Goal: Task Accomplishment & Management: Complete application form

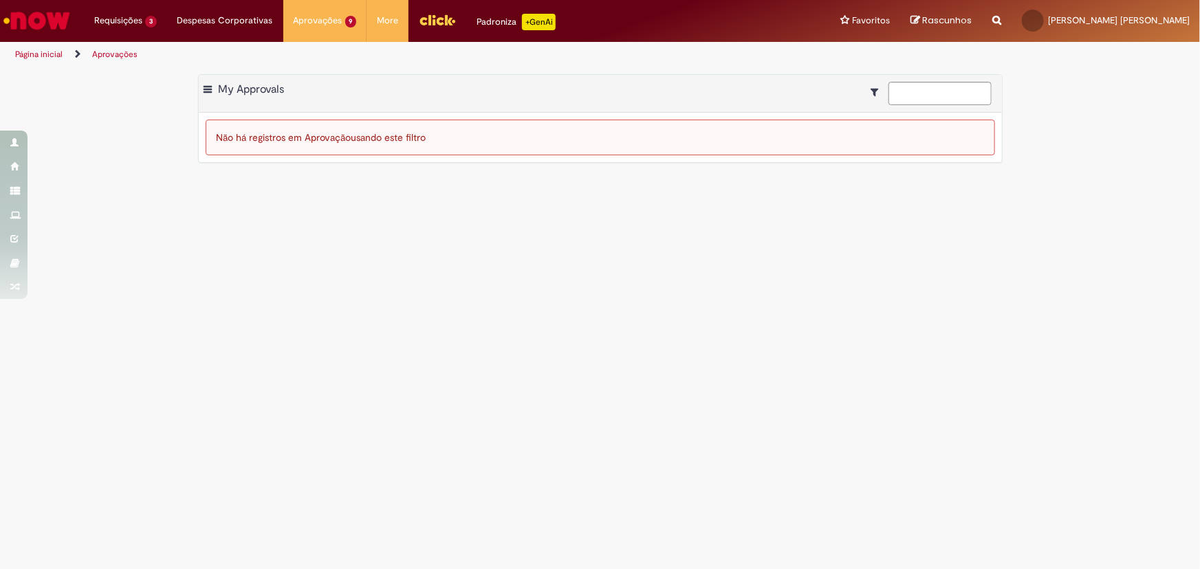
click at [51, 18] on img "Ir para a Homepage" at bounding box center [36, 21] width 71 height 28
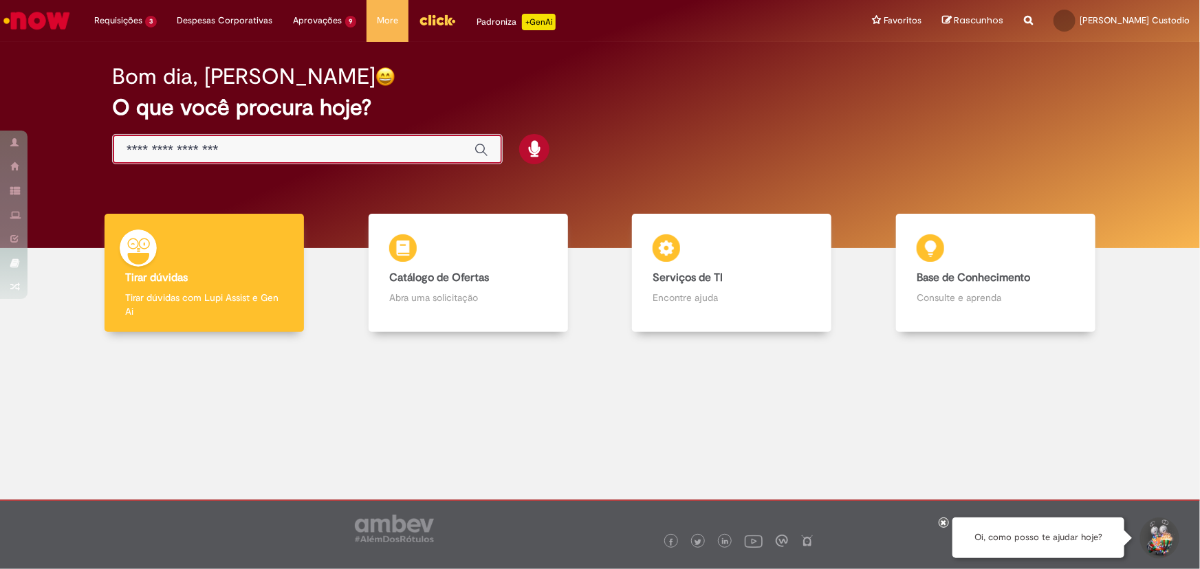
click at [241, 142] on input "Basta digitar aqui" at bounding box center [294, 150] width 334 height 16
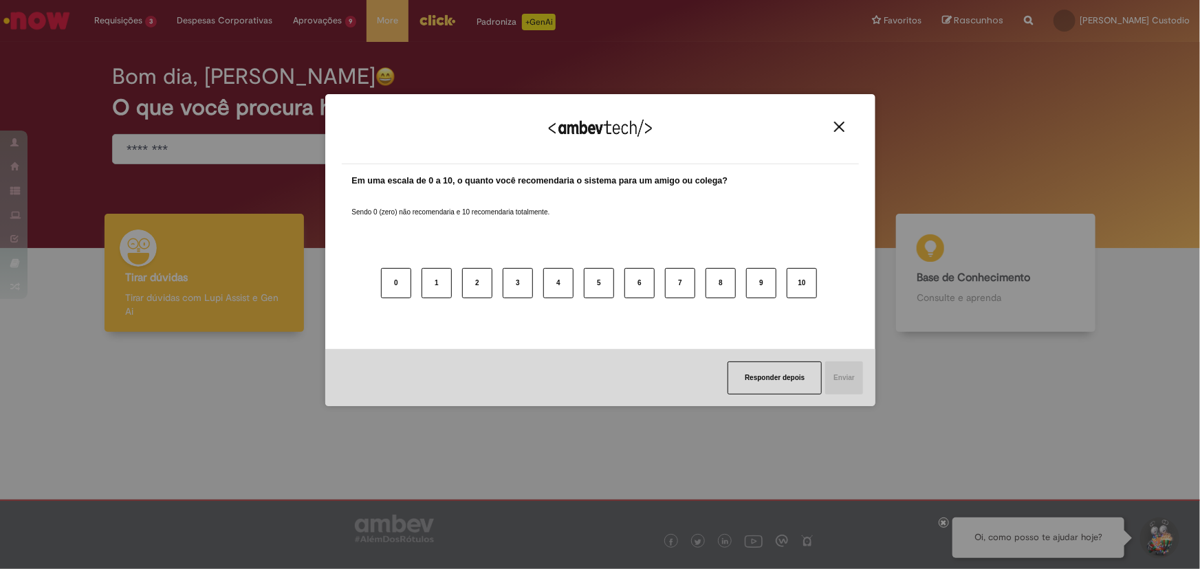
click at [843, 127] on img "Close" at bounding box center [839, 127] width 10 height 10
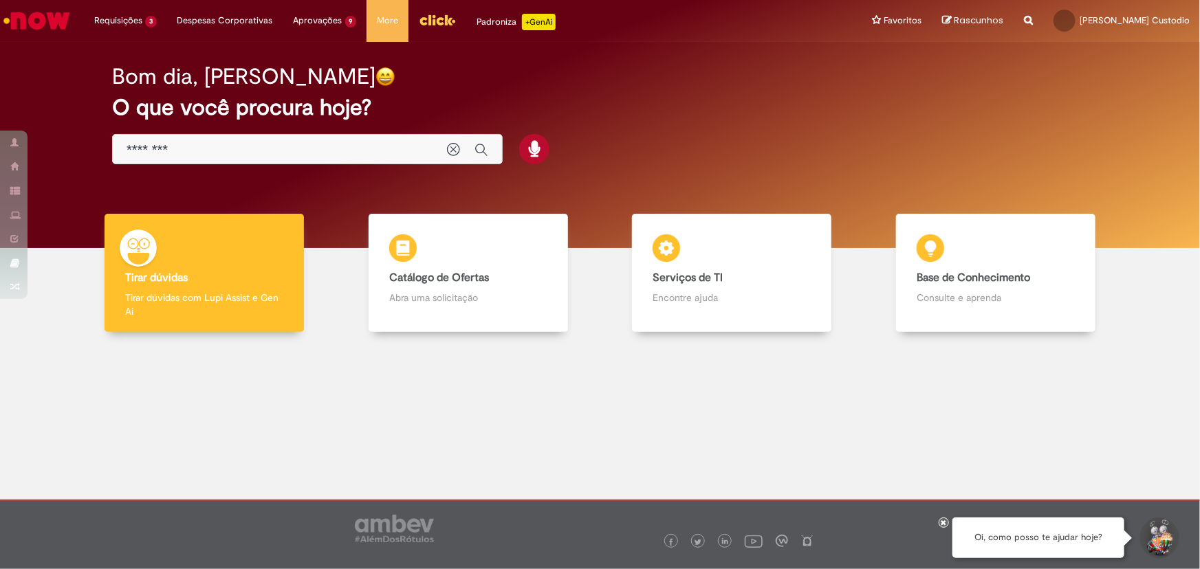
click at [191, 144] on input "********" at bounding box center [280, 150] width 307 height 16
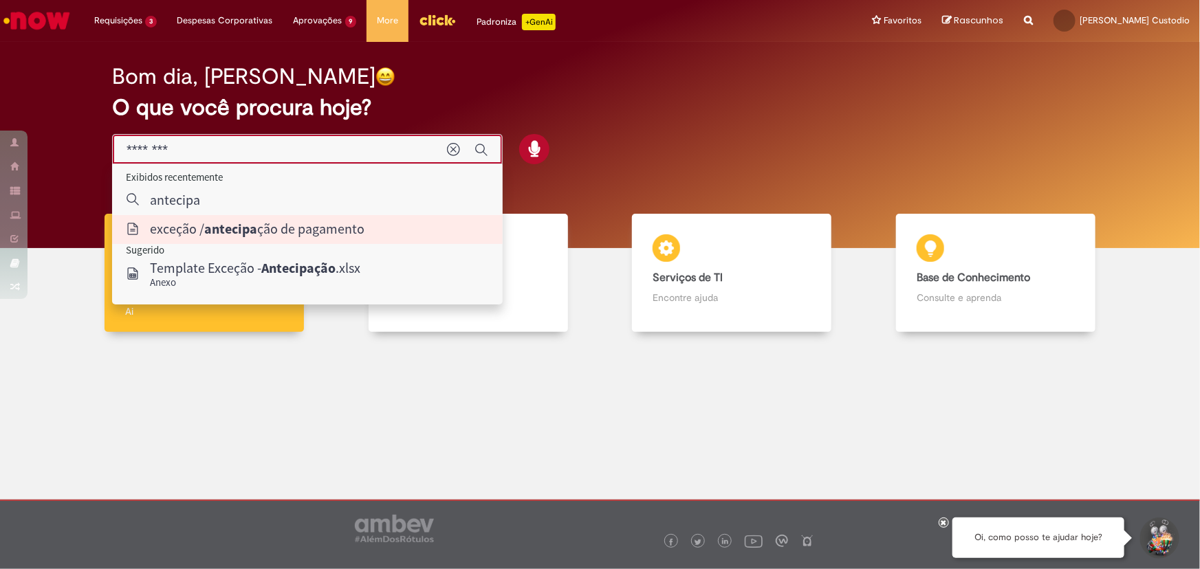
type input "**********"
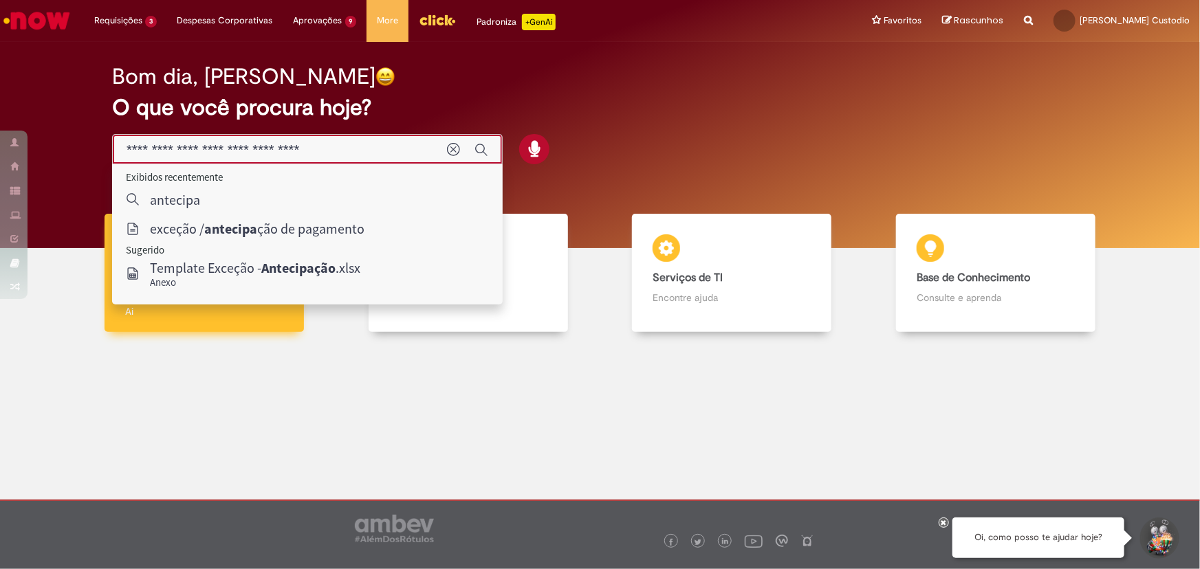
drag, startPoint x: 248, startPoint y: 234, endPoint x: 245, endPoint y: 250, distance: 16.2
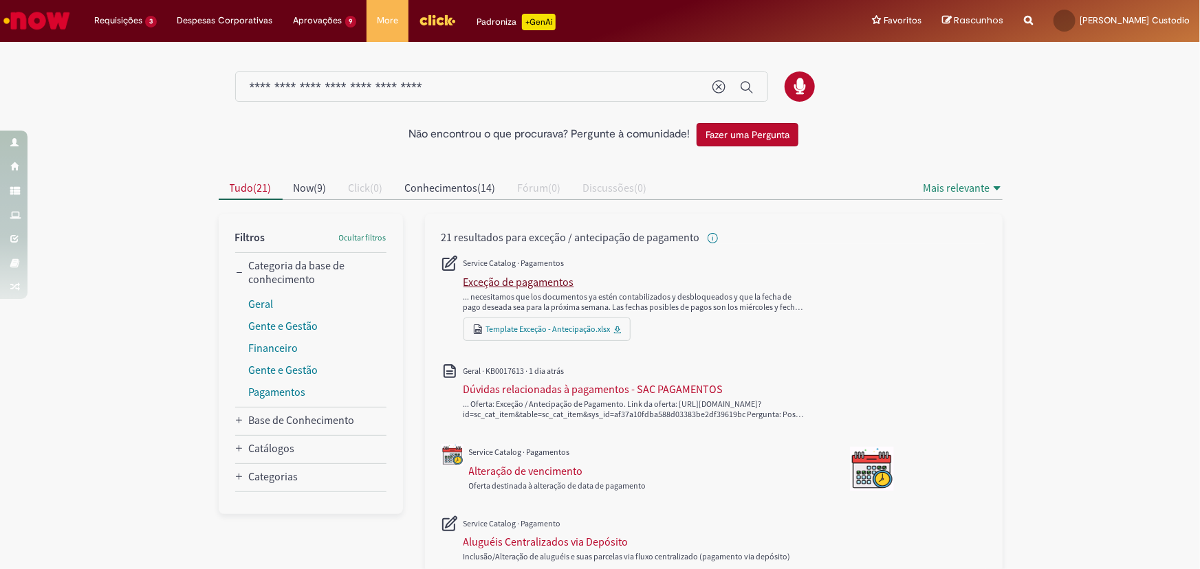
click at [531, 285] on div "Exceção de pagamentos" at bounding box center [518, 282] width 111 height 14
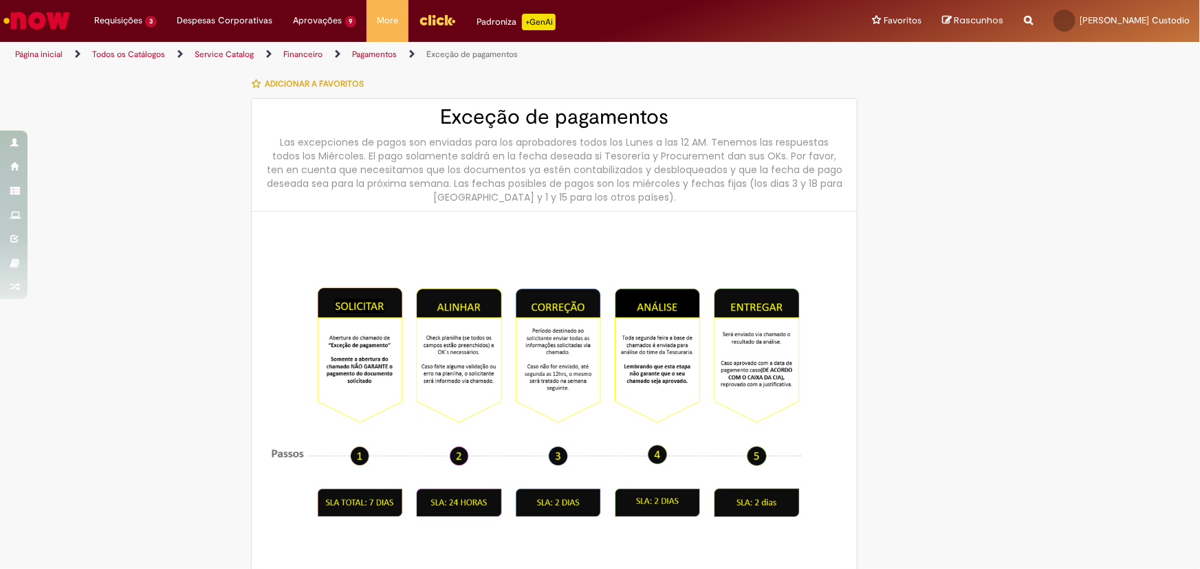
type input "********"
type input "**********"
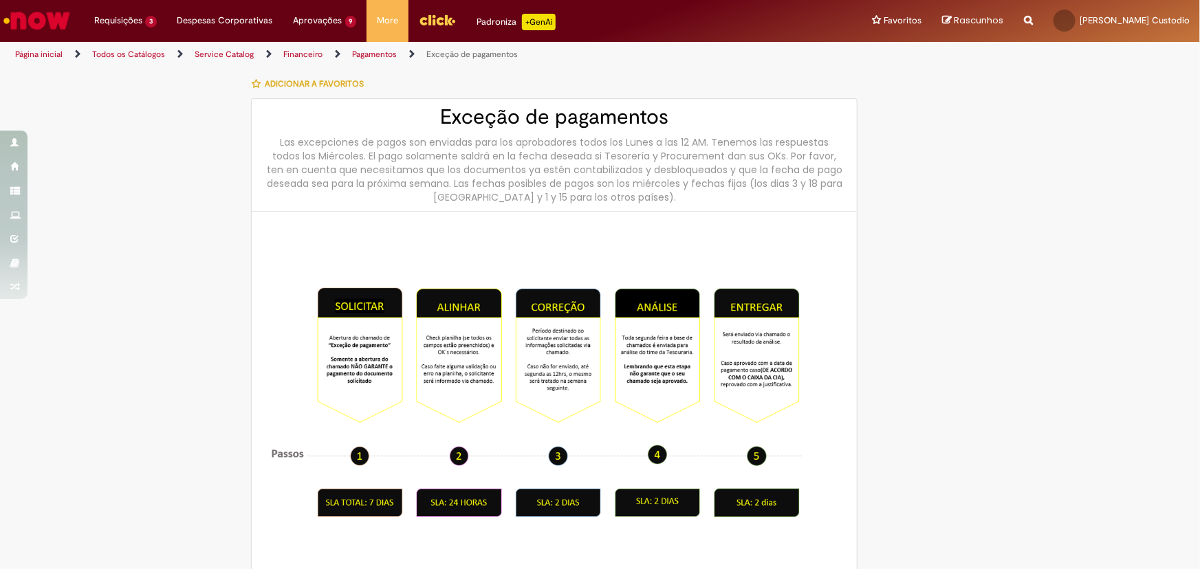
type input "****"
type input "**********"
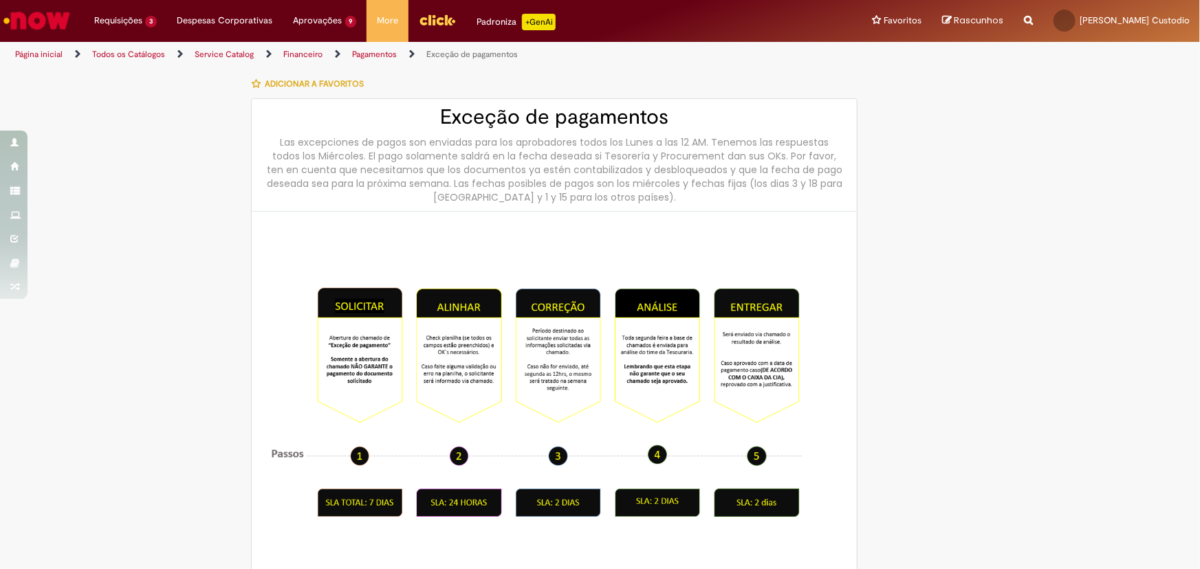
type input "**********"
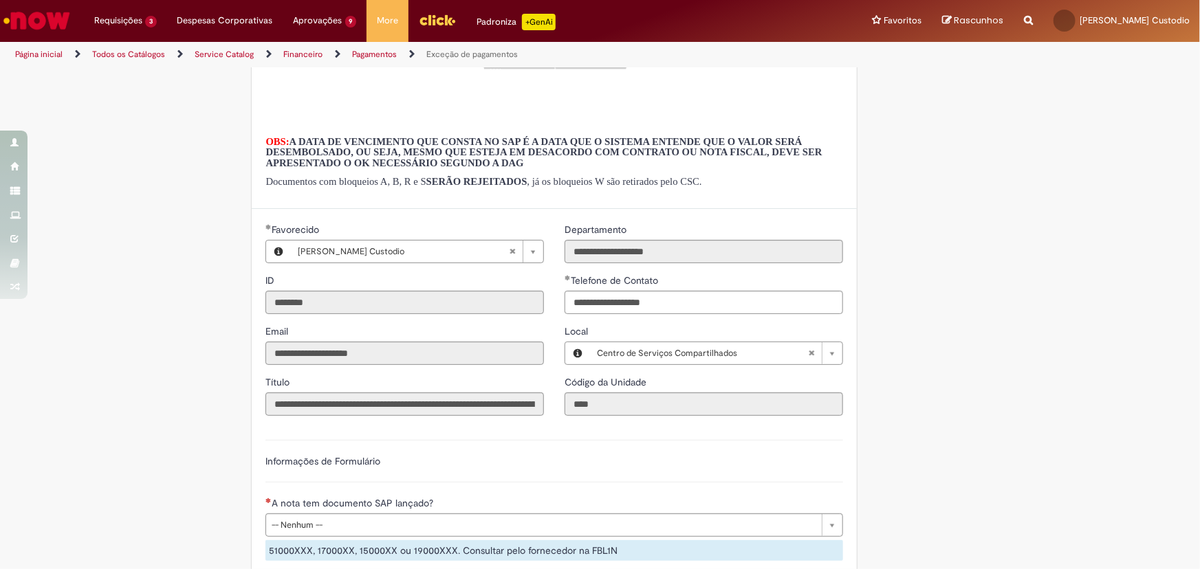
scroll to position [1146, 0]
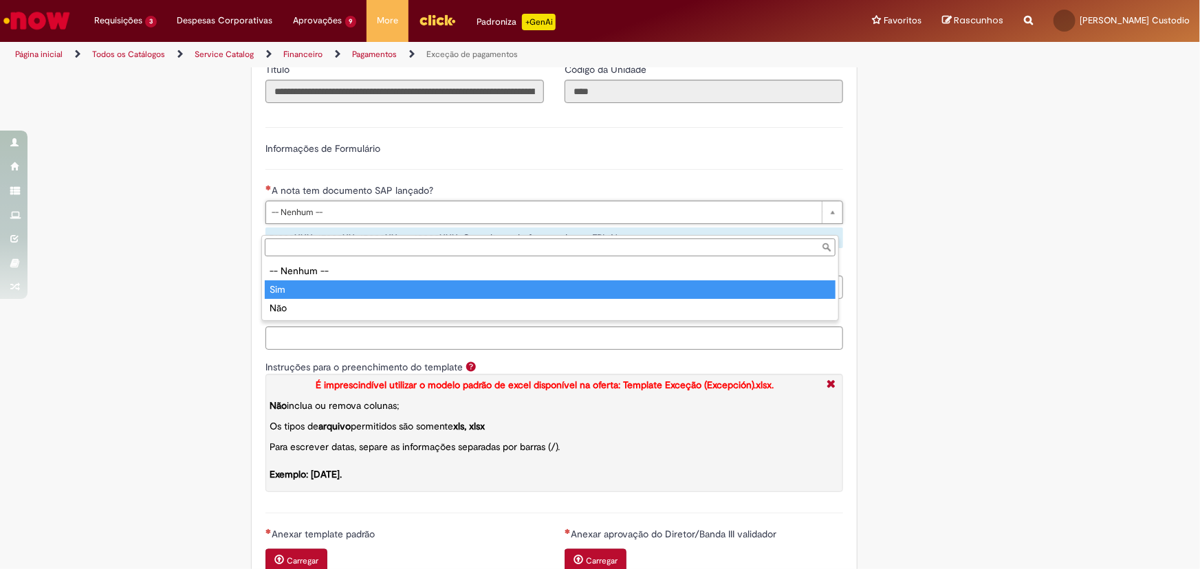
type input "***"
select select "***"
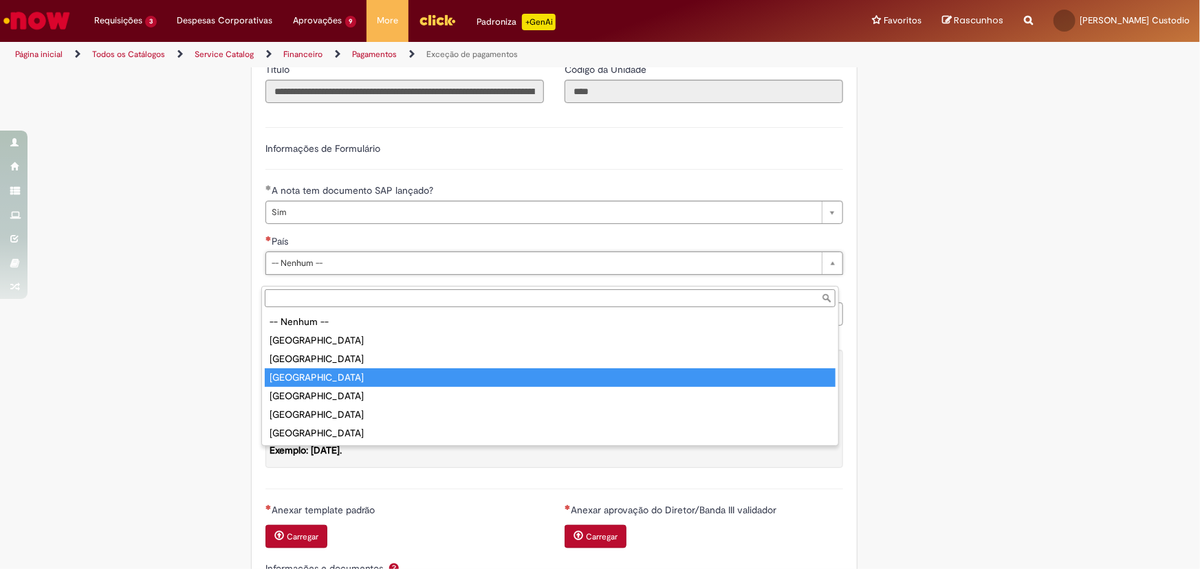
type input "******"
select select "******"
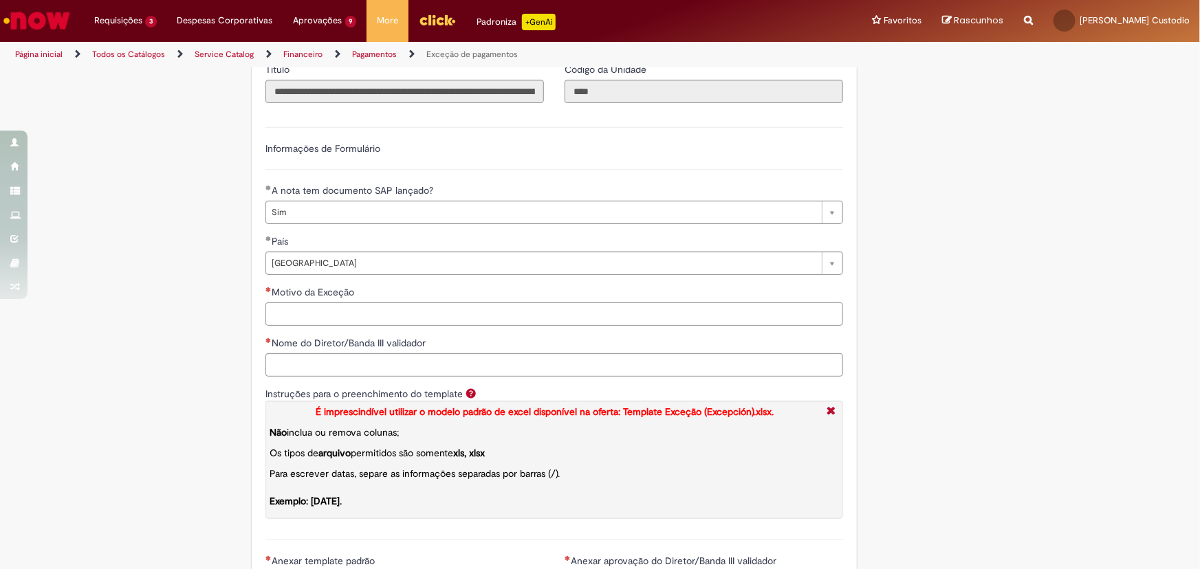
click at [331, 326] on input "Motivo da Exceção" at bounding box center [554, 314] width 578 height 23
type input "**********"
click at [369, 377] on input "Nome do Diretor/Banda III validador" at bounding box center [554, 364] width 578 height 23
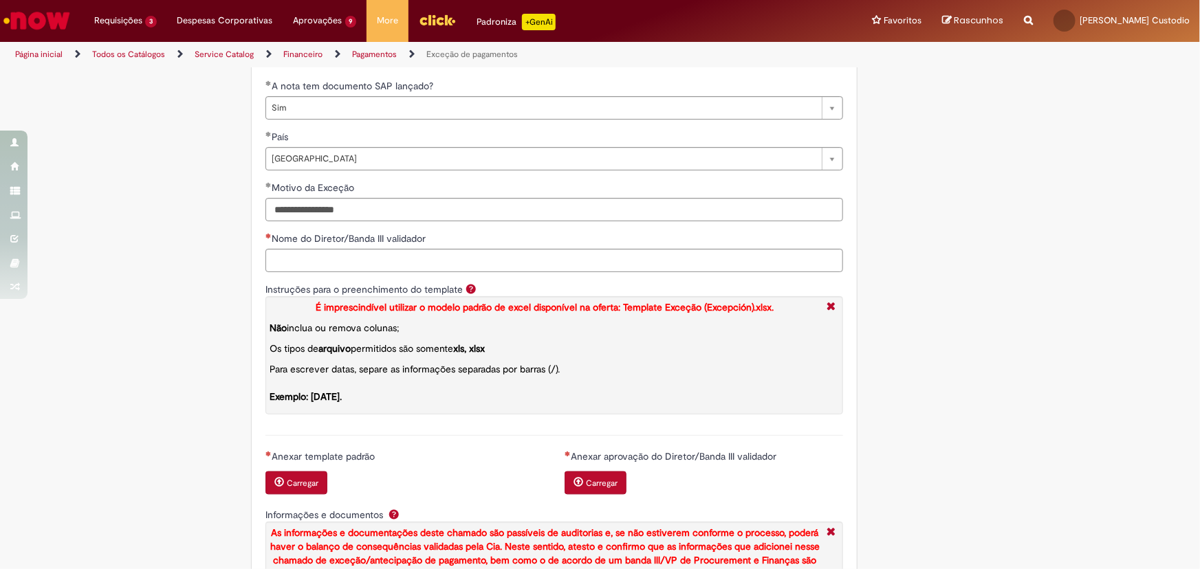
drag, startPoint x: 999, startPoint y: 337, endPoint x: 863, endPoint y: 439, distance: 170.4
click at [414, 272] on input "Nome do Diretor/Banda III validador" at bounding box center [554, 260] width 578 height 23
click at [457, 270] on input "********" at bounding box center [554, 260] width 578 height 23
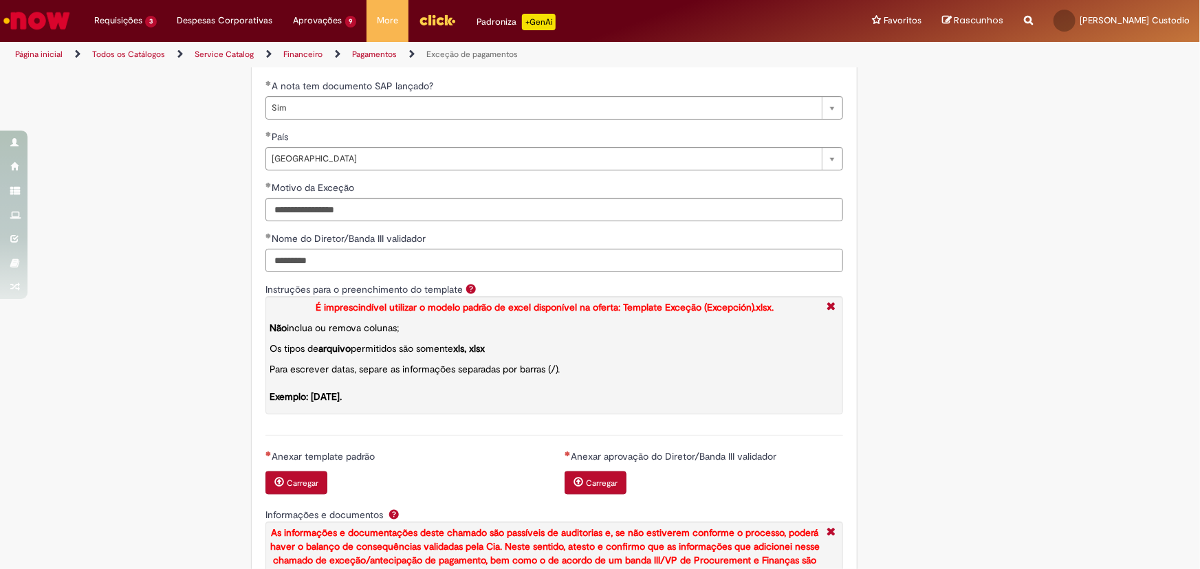
click at [457, 270] on input "********" at bounding box center [554, 260] width 578 height 23
paste input "**********"
type input "**********"
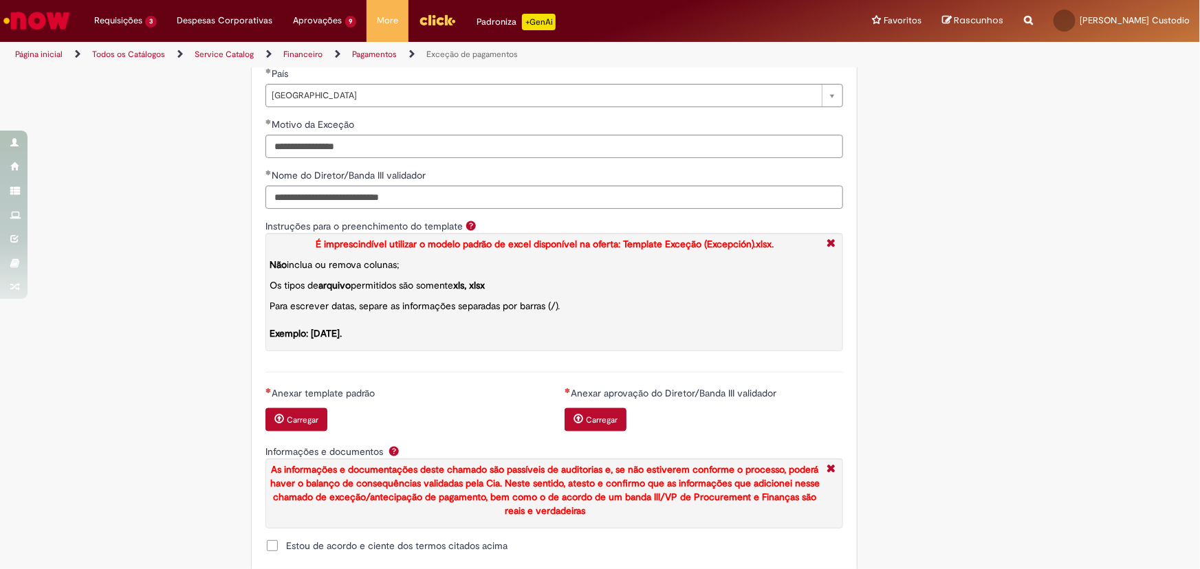
scroll to position [1458, 0]
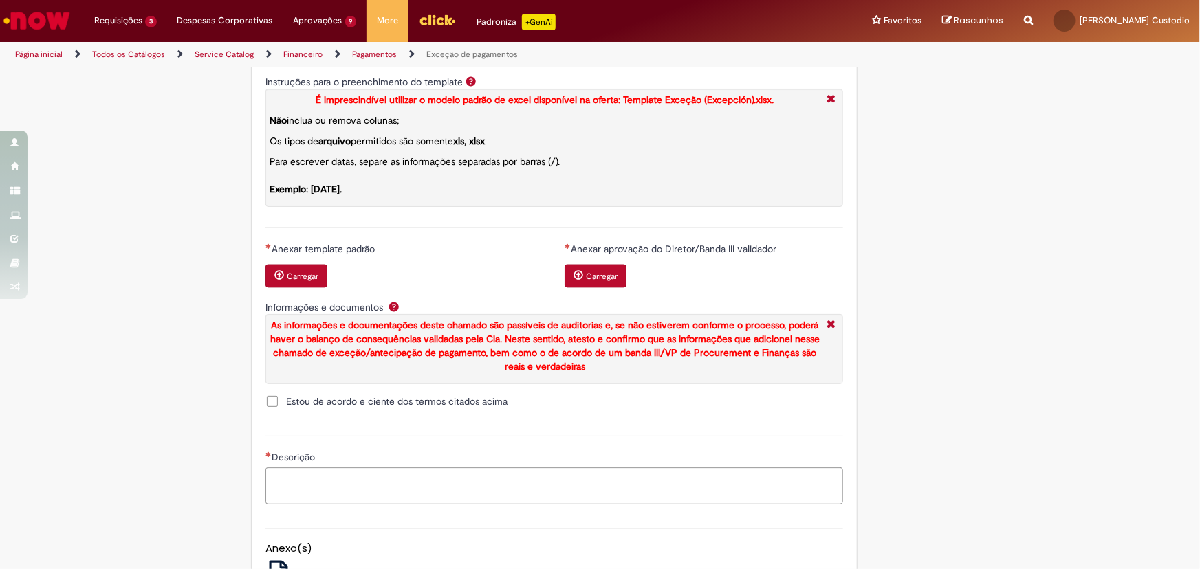
click at [287, 282] on small "Carregar" at bounding box center [303, 276] width 32 height 11
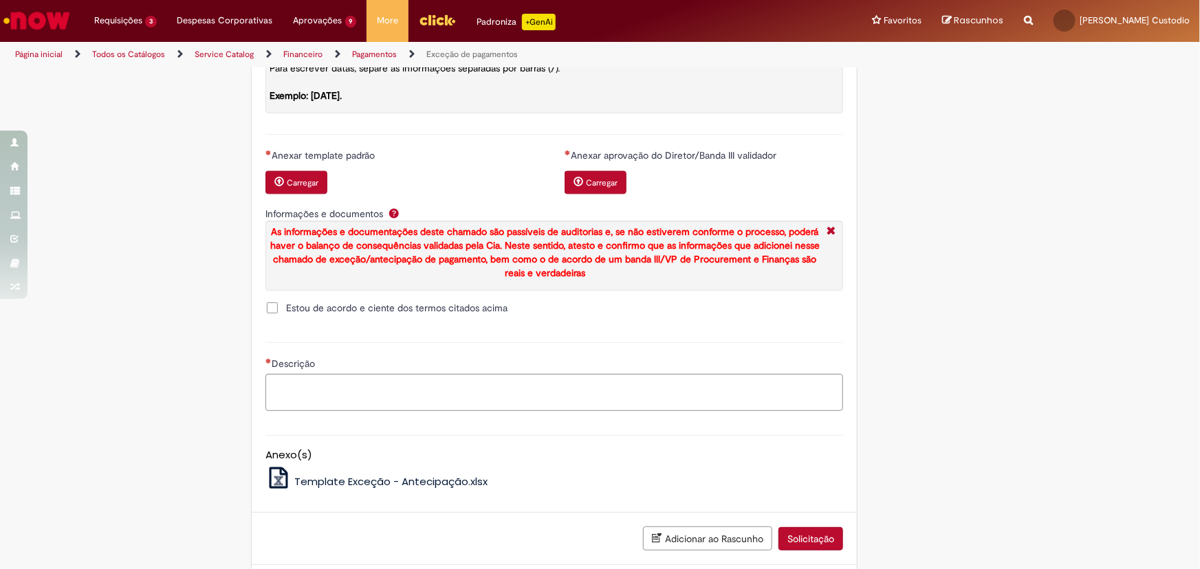
scroll to position [1635, 0]
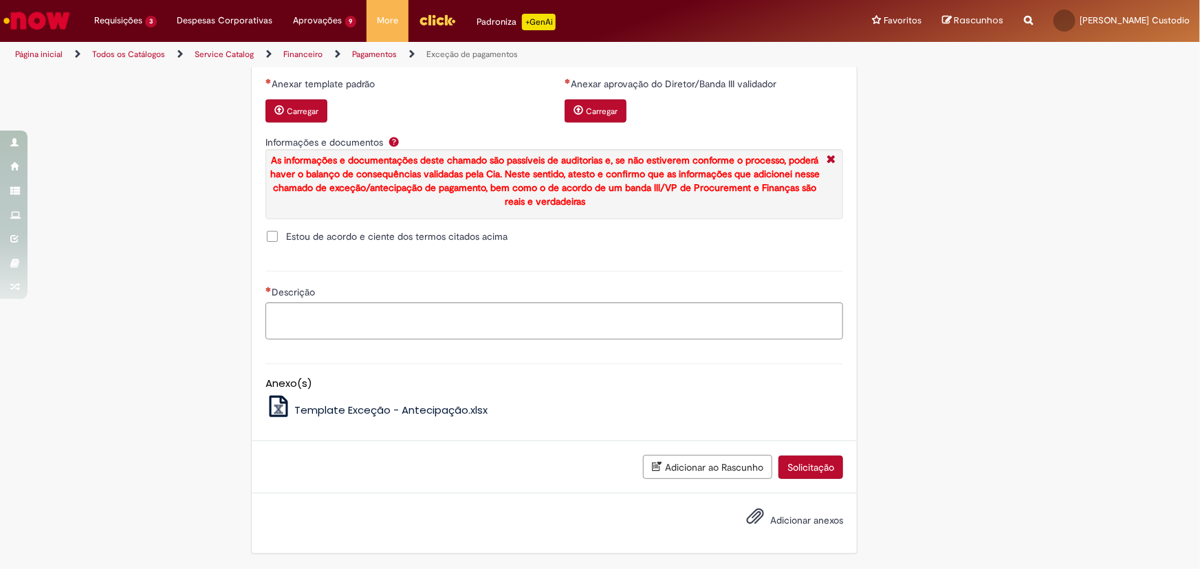
click at [407, 413] on span "Template Exceção - Antecipação.xlsx" at bounding box center [390, 410] width 193 height 14
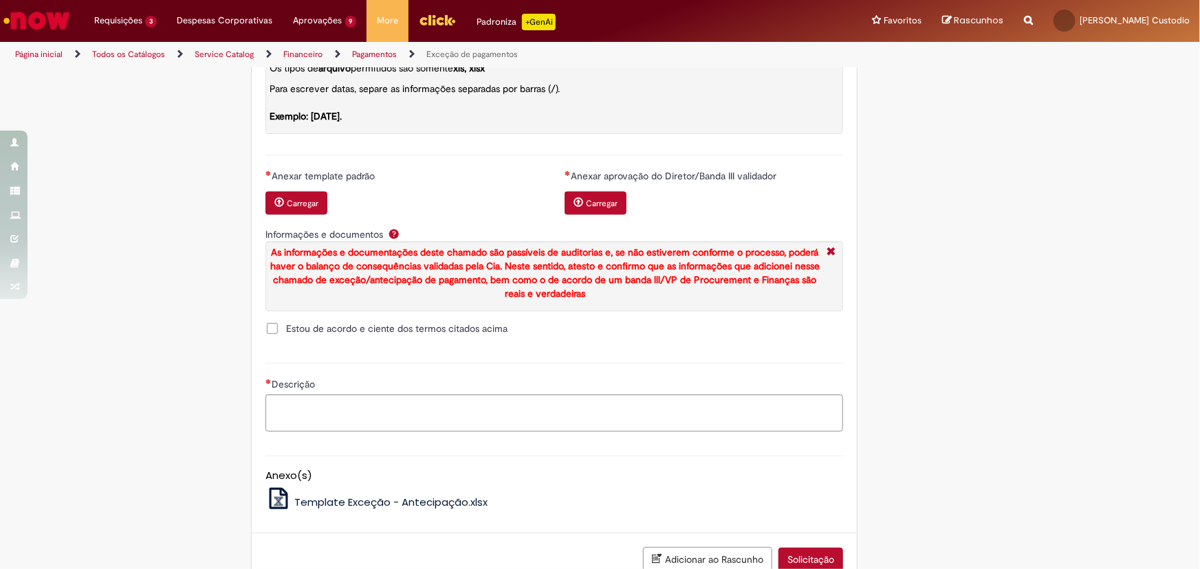
click at [286, 336] on span "Estou de acordo e ciente dos termos citados acima" at bounding box center [396, 329] width 221 height 14
click at [296, 209] on small "Carregar" at bounding box center [303, 203] width 32 height 11
click at [300, 215] on button "Carregar" at bounding box center [296, 202] width 62 height 23
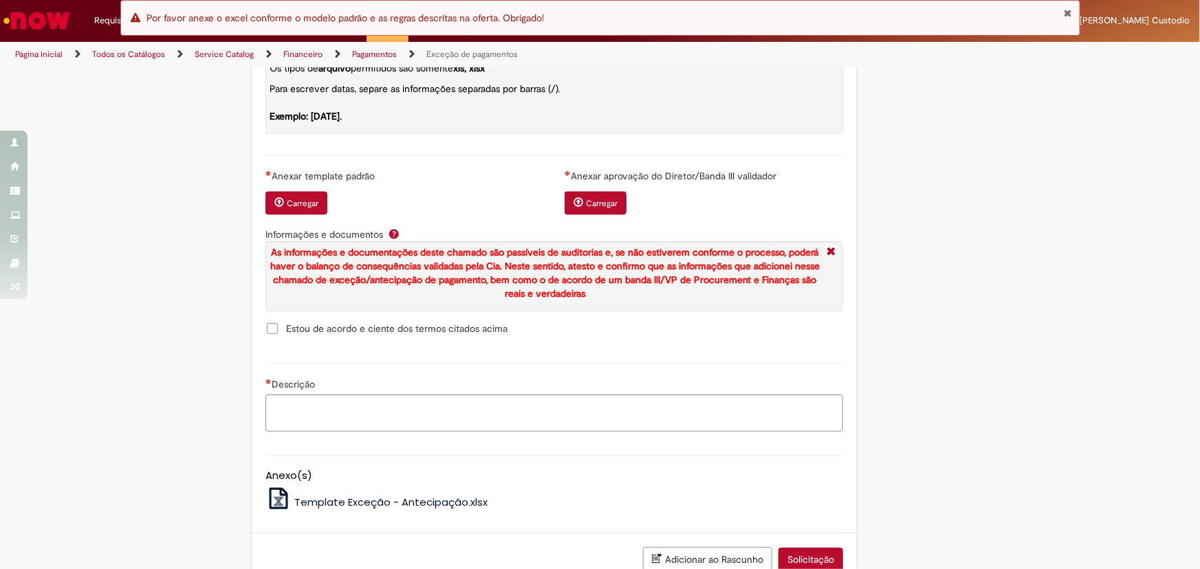
drag, startPoint x: 1066, startPoint y: 21, endPoint x: 1062, endPoint y: 36, distance: 15.7
click at [1066, 21] on div "Erro Por favor anexe o excel conforme o modelo padrão e as regras descritas na …" at bounding box center [600, 18] width 960 height 36
click at [1067, 17] on button "Fechar Notificação" at bounding box center [1068, 13] width 9 height 11
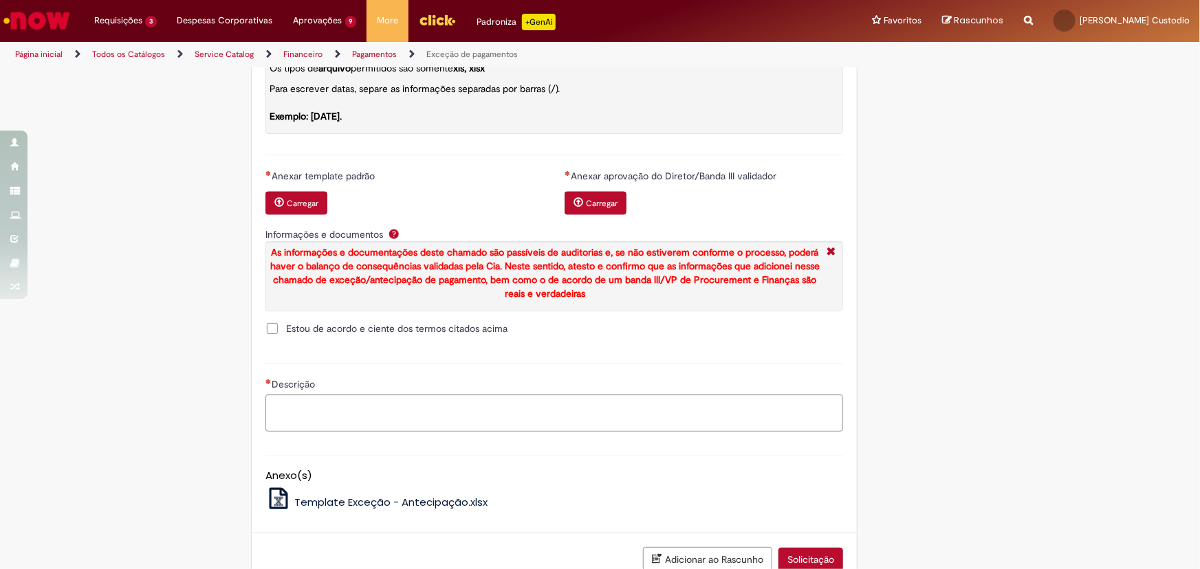
scroll to position [1635, 0]
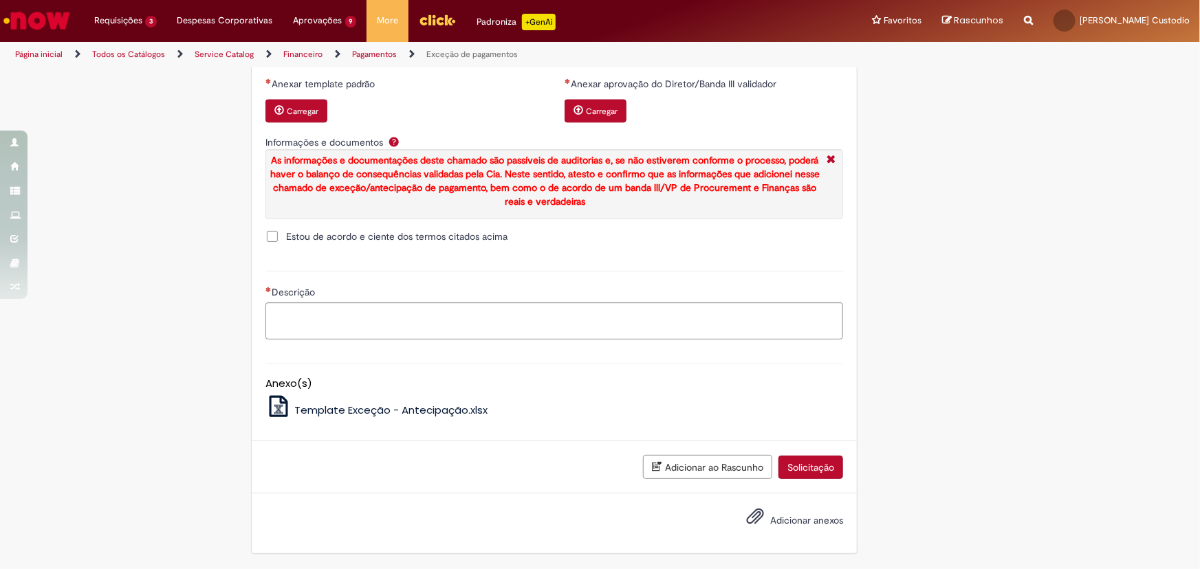
click at [780, 524] on span "Adicionar anexos" at bounding box center [806, 520] width 73 height 12
click at [0, 0] on input "Adicionar anexos" at bounding box center [0, 0] width 0 height 0
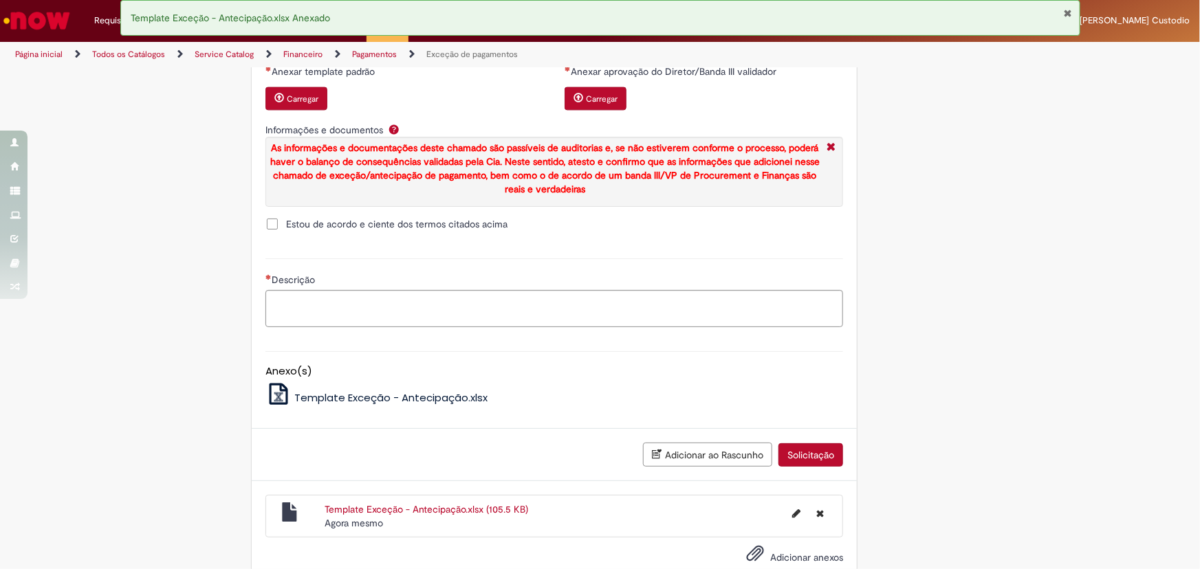
click at [1067, 16] on button "Fechar Notificação" at bounding box center [1068, 13] width 9 height 11
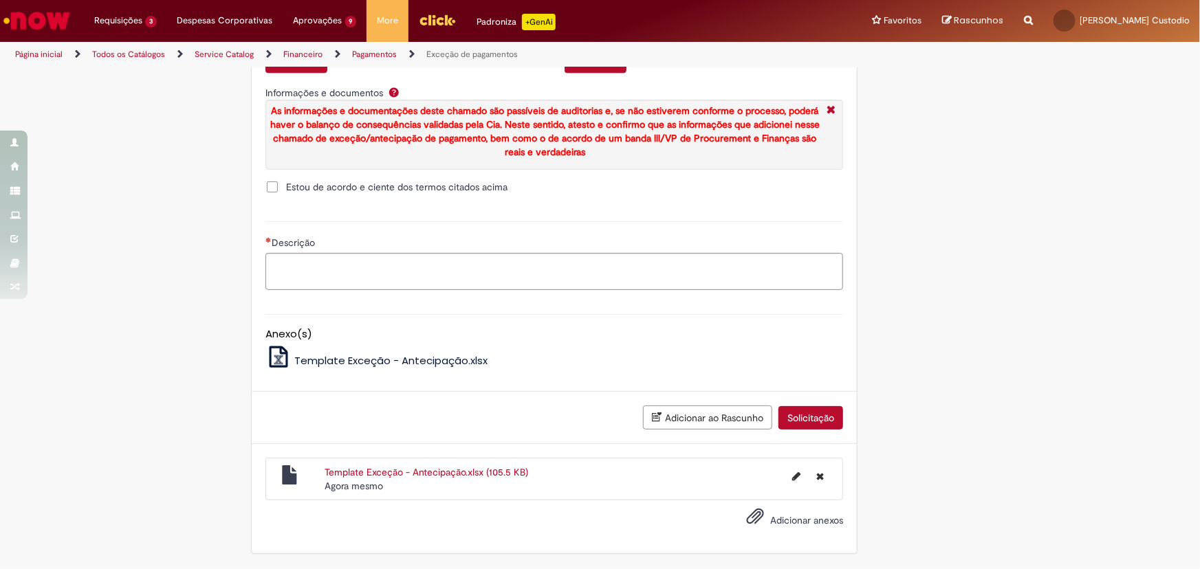
scroll to position [1685, 0]
click at [785, 524] on span "Adicionar anexos" at bounding box center [806, 520] width 73 height 12
click at [0, 0] on input "Adicionar anexos" at bounding box center [0, 0] width 0 height 0
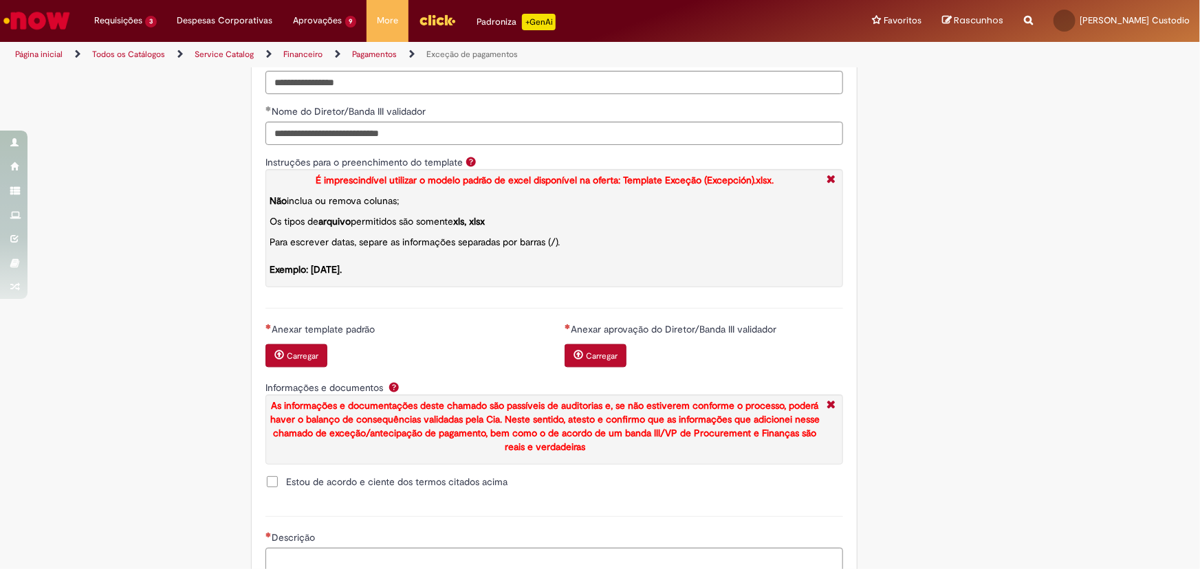
scroll to position [1476, 0]
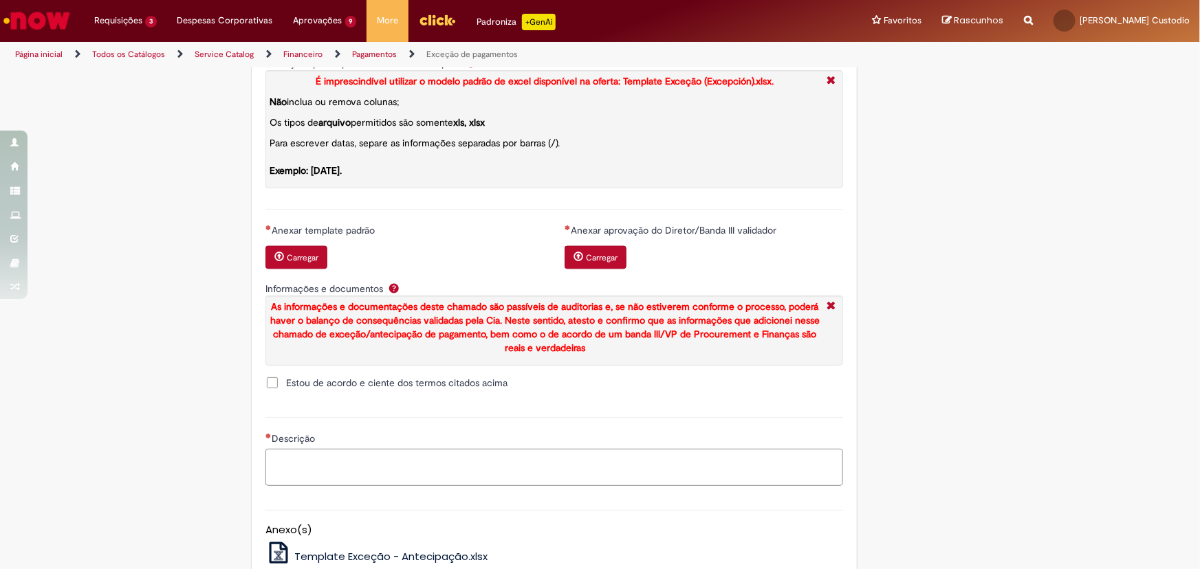
click at [501, 479] on textarea "Descrição" at bounding box center [554, 467] width 578 height 37
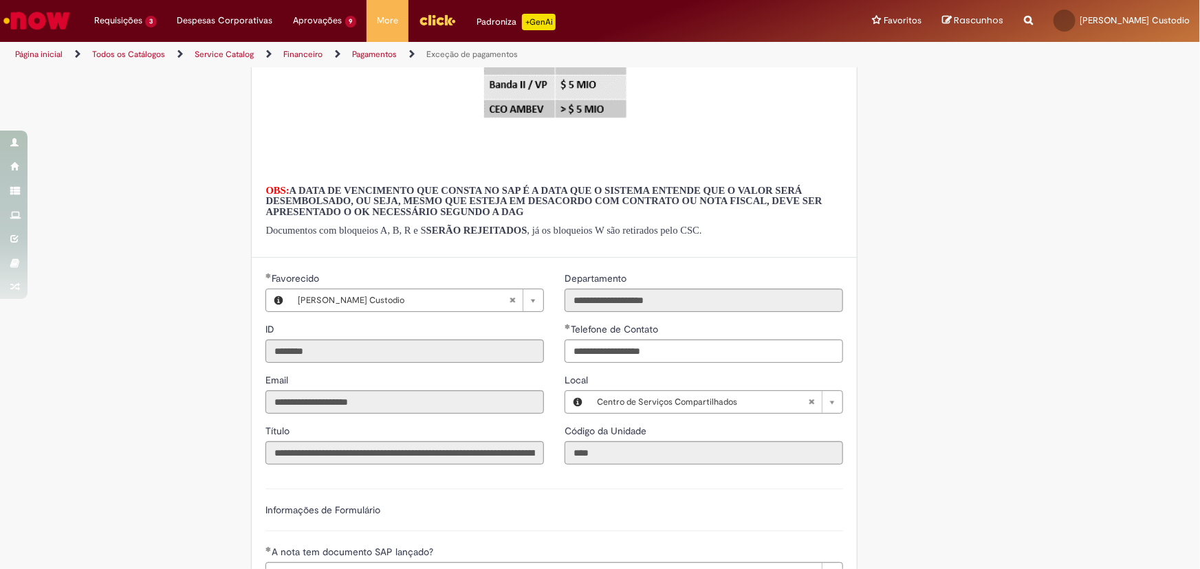
scroll to position [997, 0]
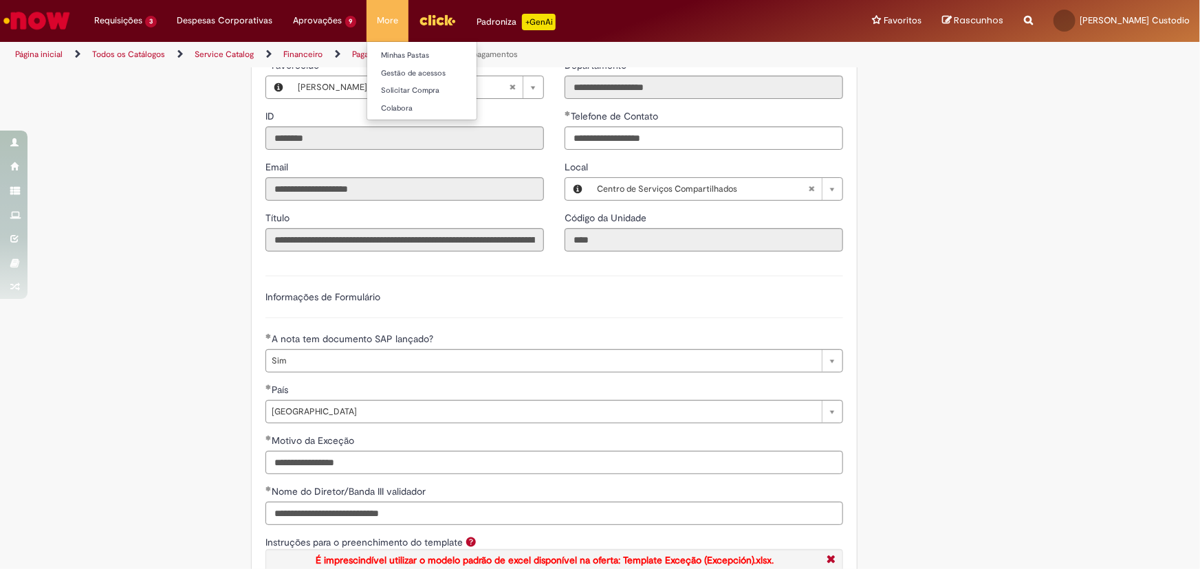
type textarea "**********"
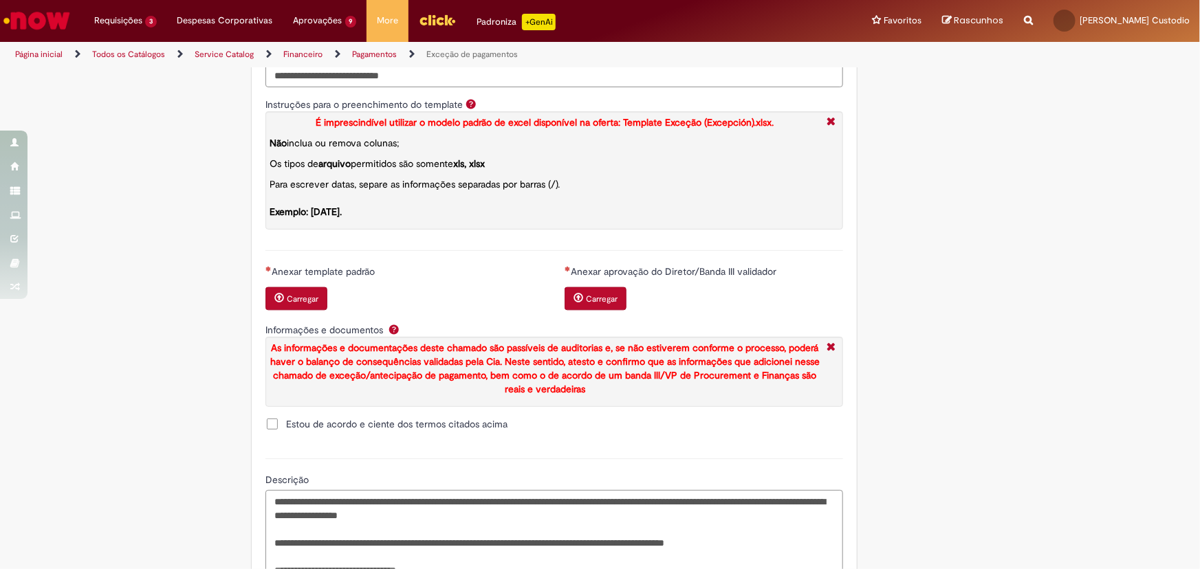
scroll to position [1781, 0]
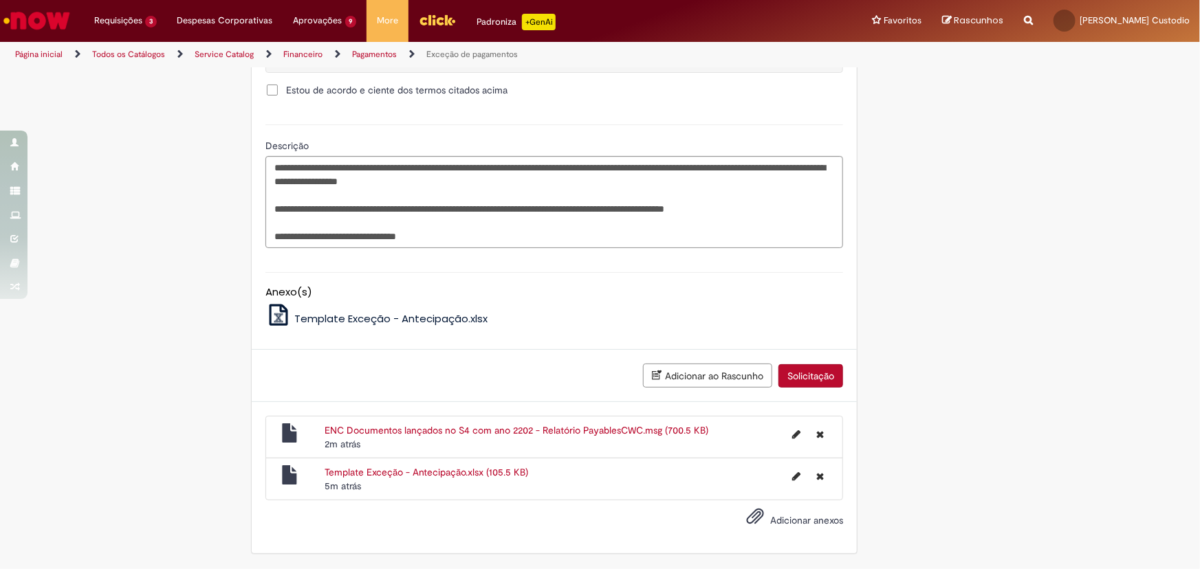
click at [806, 380] on button "Solicitação" at bounding box center [810, 375] width 65 height 23
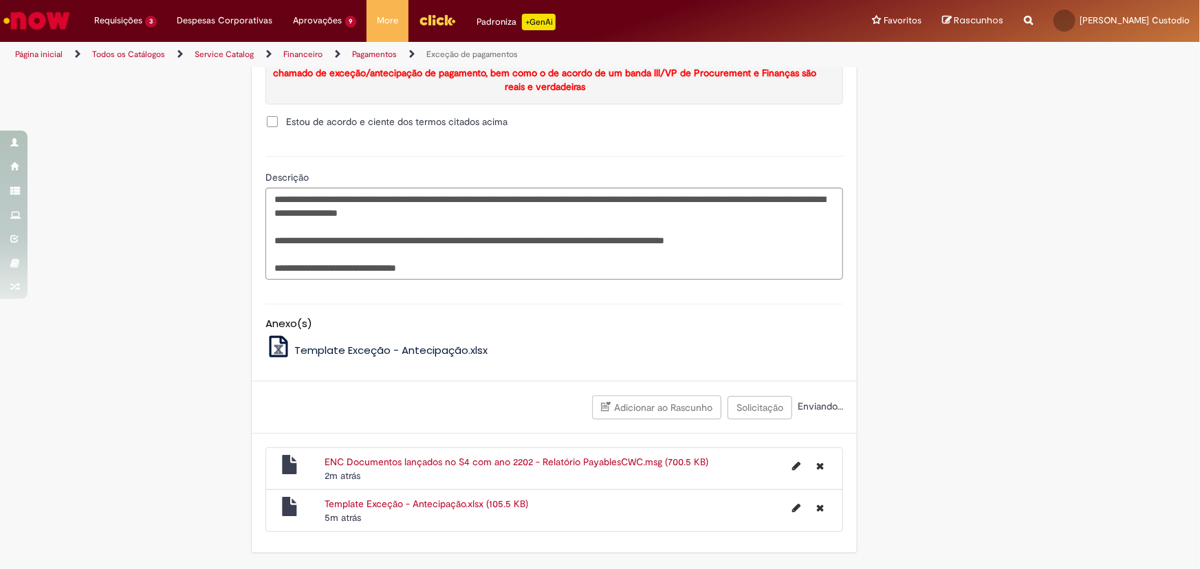
scroll to position [1429, 0]
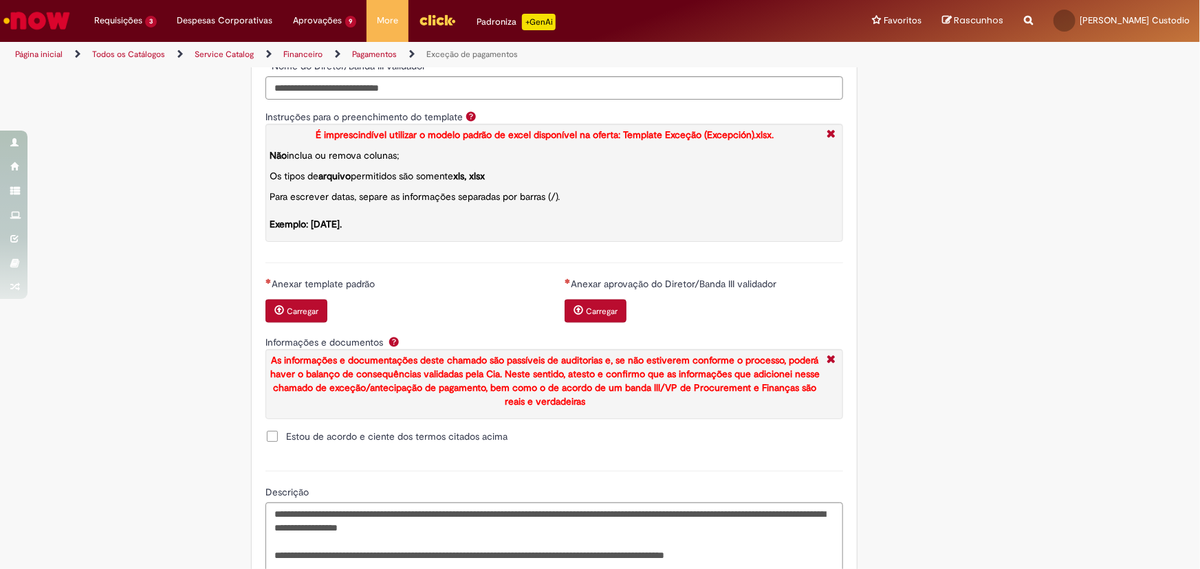
scroll to position [1364, 0]
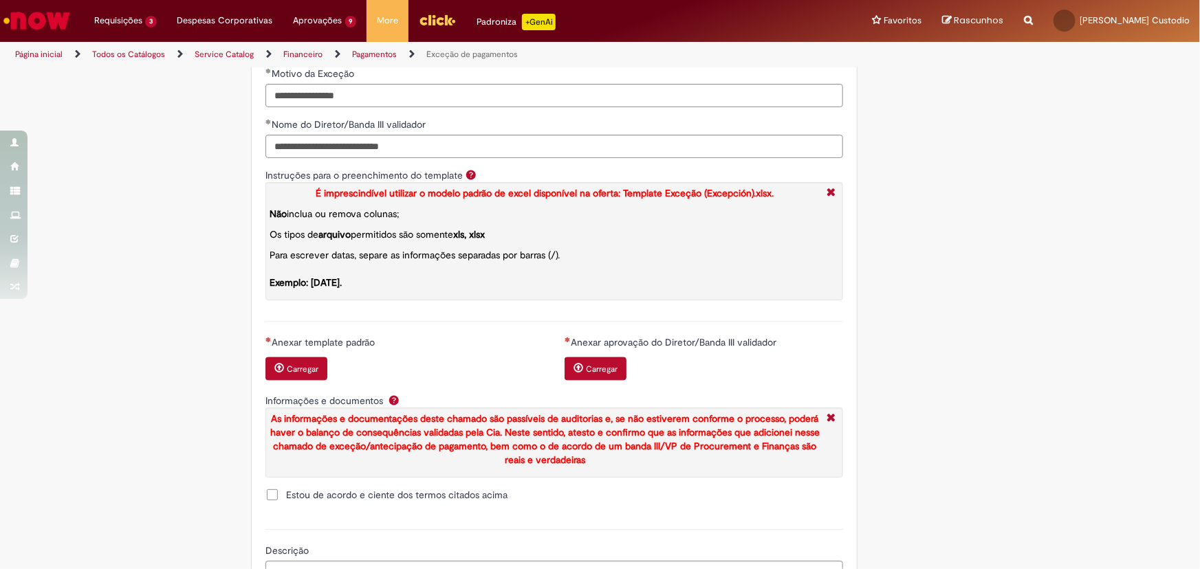
click at [295, 375] on small "Carregar" at bounding box center [303, 369] width 32 height 11
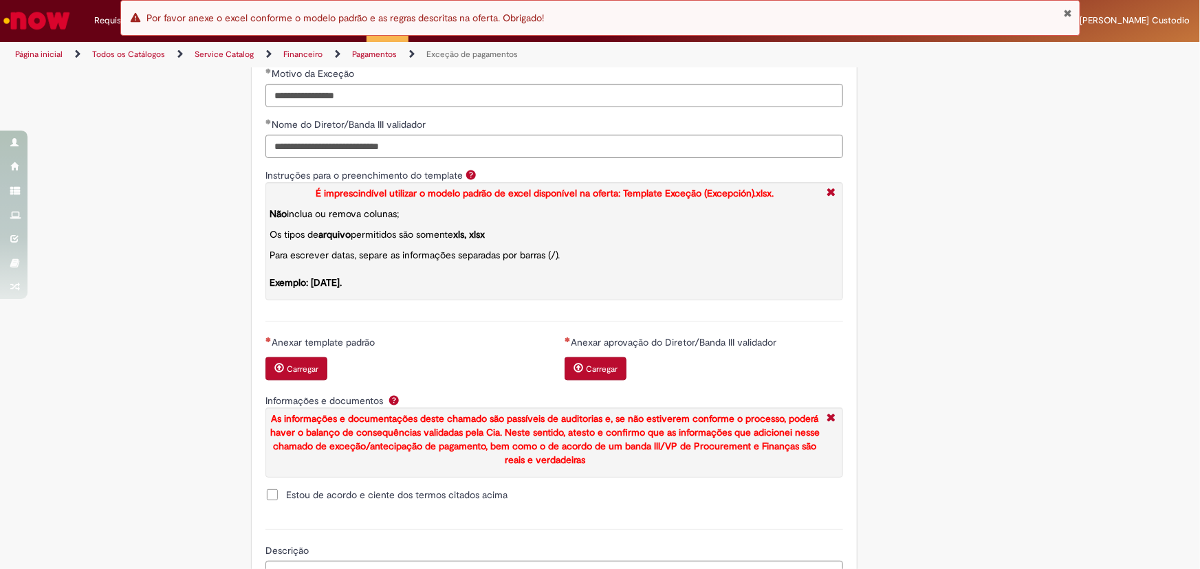
drag, startPoint x: 1069, startPoint y: 11, endPoint x: 1046, endPoint y: 20, distance: 25.0
click at [1069, 10] on button "Fechar Notificação" at bounding box center [1068, 13] width 9 height 11
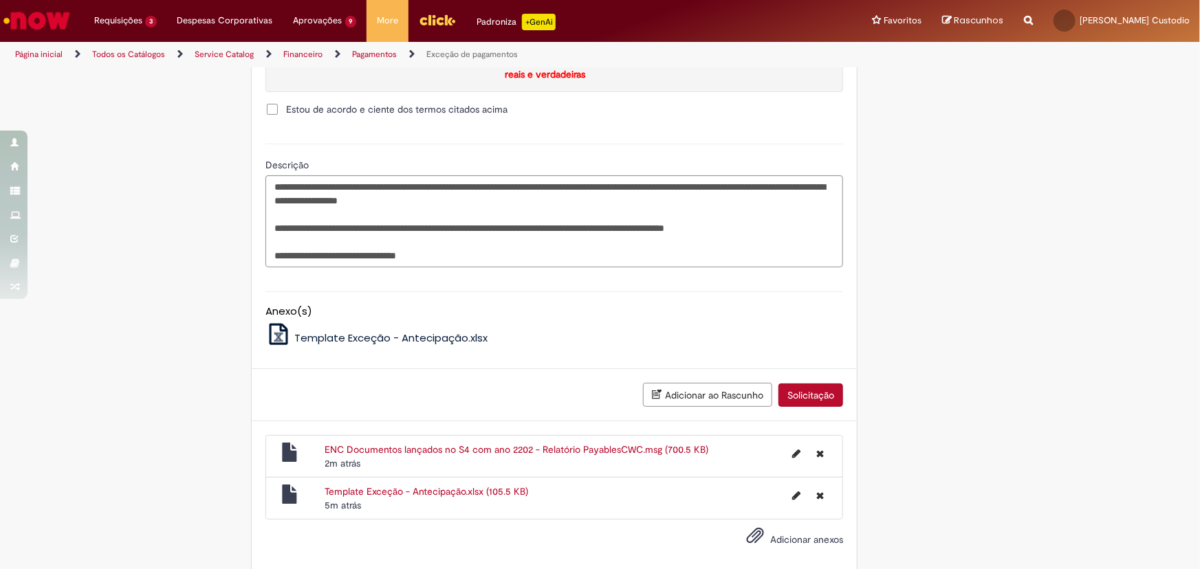
scroll to position [1781, 0]
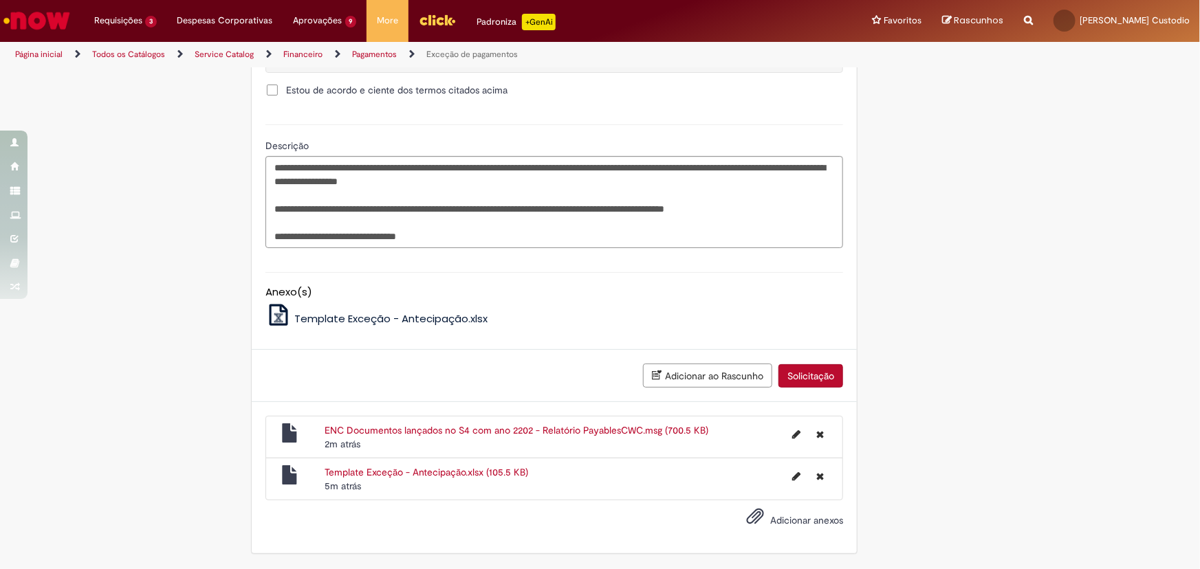
click at [474, 474] on link "Template Exceção - Antecipação.xlsx (105.5 KB)" at bounding box center [427, 472] width 204 height 12
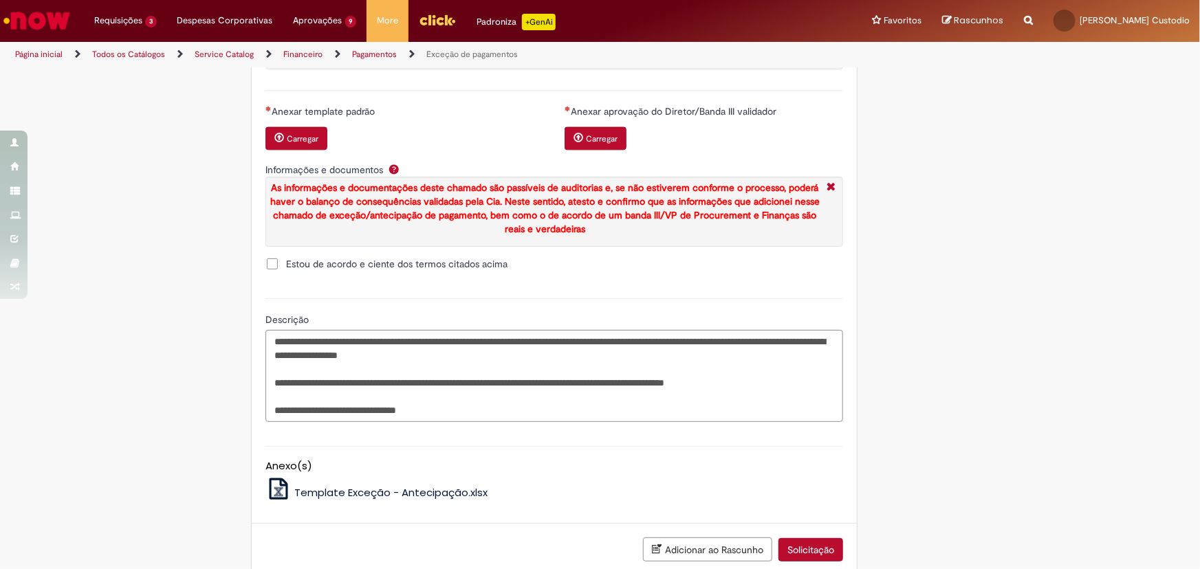
scroll to position [1364, 0]
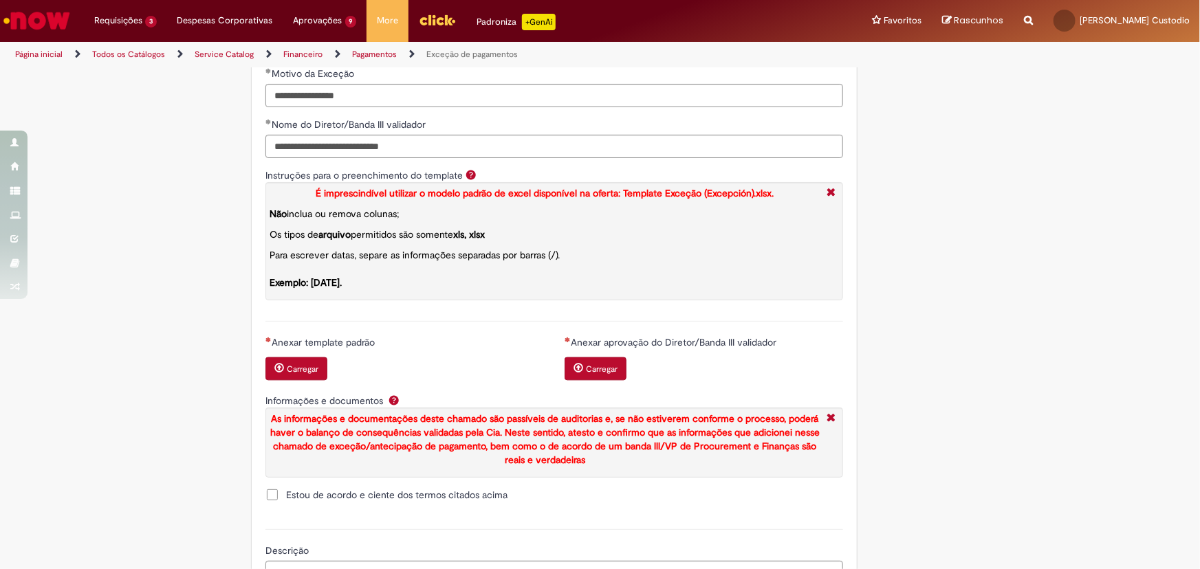
click at [281, 377] on button "Carregar" at bounding box center [296, 369] width 62 height 23
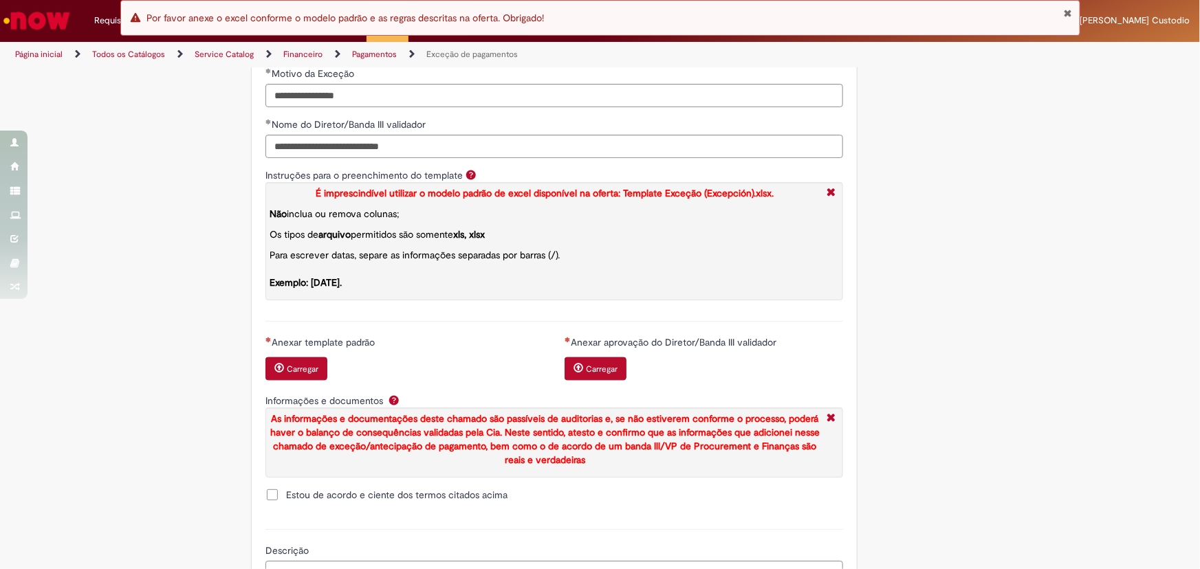
click at [1062, 10] on div "Erro Por favor anexe o excel conforme o modelo padrão e as regras descritas na …" at bounding box center [600, 18] width 960 height 36
click at [1068, 14] on button "Fechar Notificação" at bounding box center [1068, 13] width 9 height 11
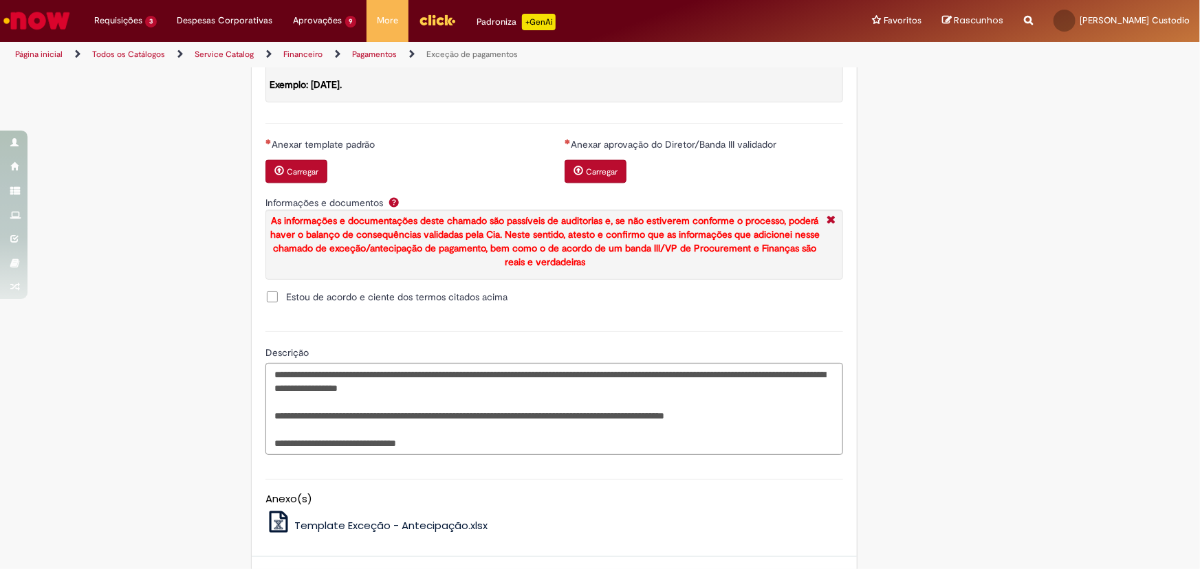
scroll to position [1469, 0]
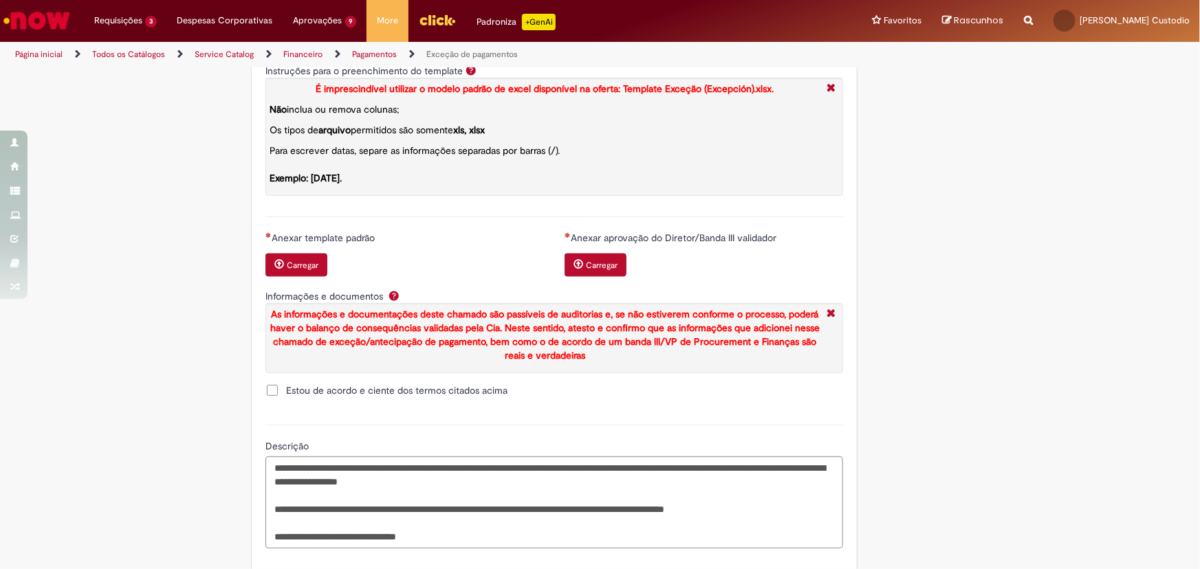
click at [578, 269] on span "Carregar anexo de Anexar aprovação do Diretor/Banda III validador Required" at bounding box center [578, 264] width 10 height 10
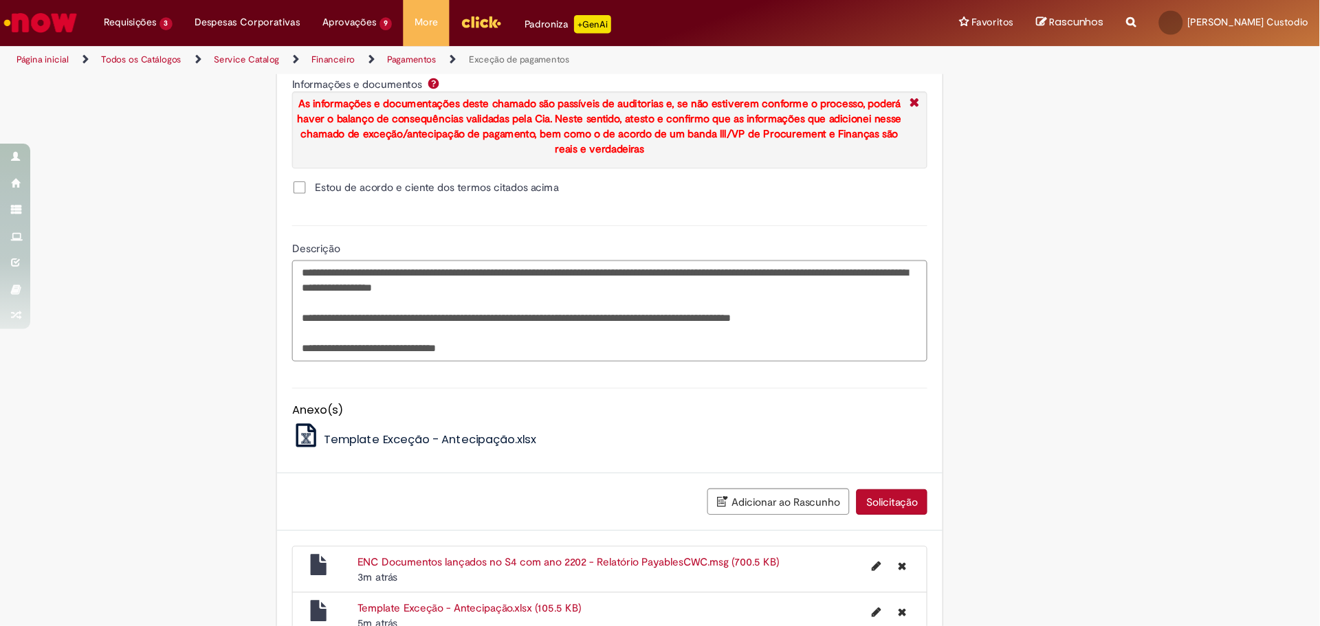
scroll to position [1809, 0]
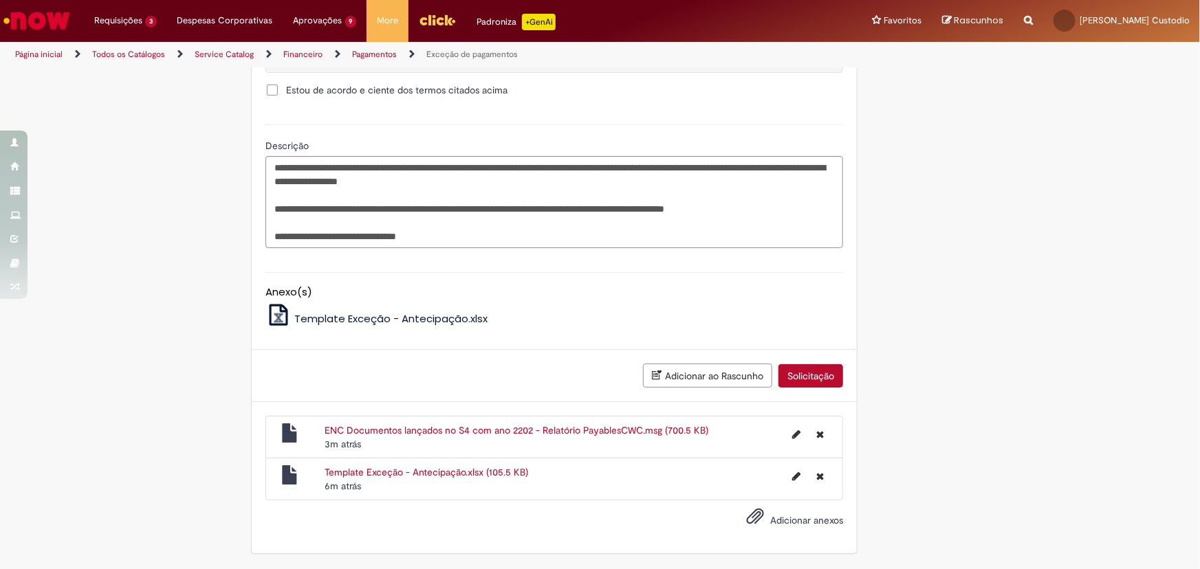
drag, startPoint x: 406, startPoint y: 474, endPoint x: 309, endPoint y: 228, distance: 264.6
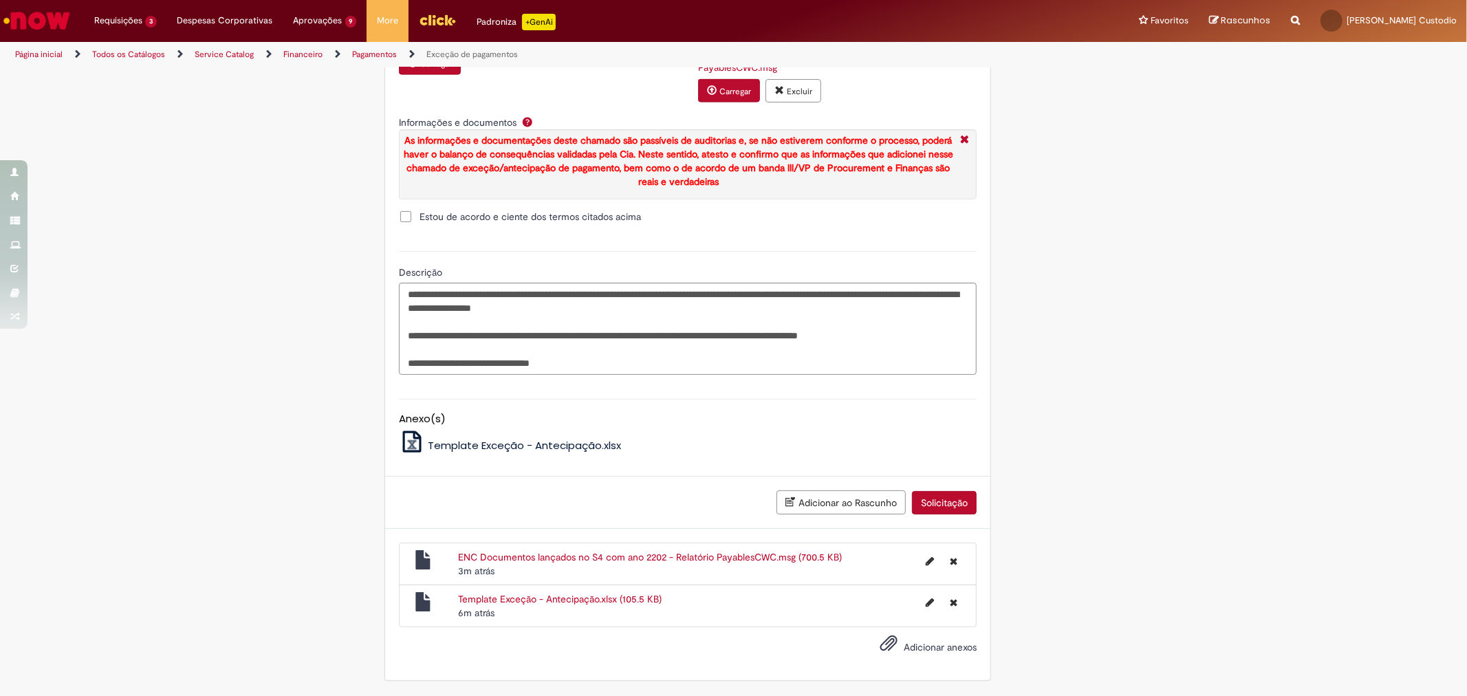
scroll to position [1441, 0]
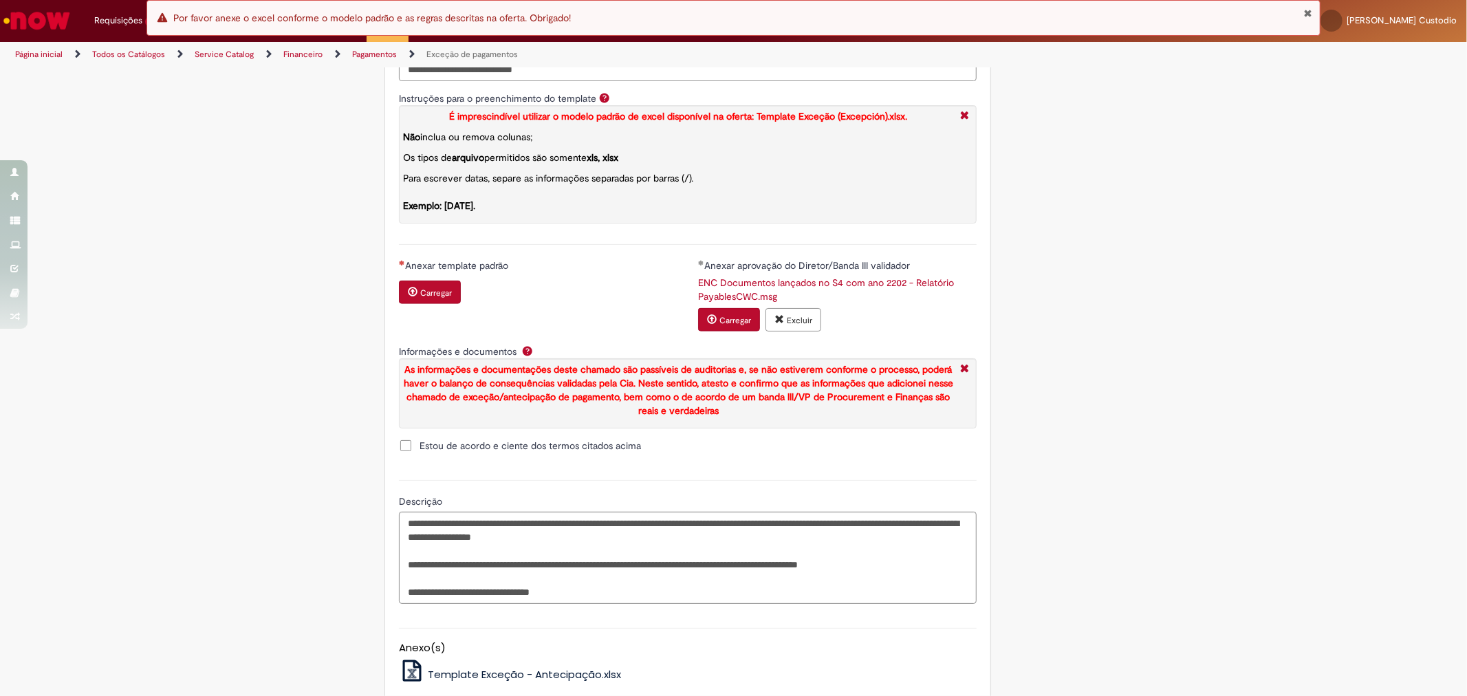
click at [1199, 15] on button "Fechar Notificação" at bounding box center [1308, 13] width 9 height 11
click at [1199, 5] on div "Erro Por favor anexe o excel conforme o modelo padrão e as regras descritas na …" at bounding box center [732, 18] width 1173 height 36
click at [1199, 19] on div "Erro Por favor anexe o excel conforme o modelo padrão e as regras descritas na …" at bounding box center [732, 18] width 1173 height 36
click at [1199, 14] on button "Fechar Notificação" at bounding box center [1308, 13] width 9 height 11
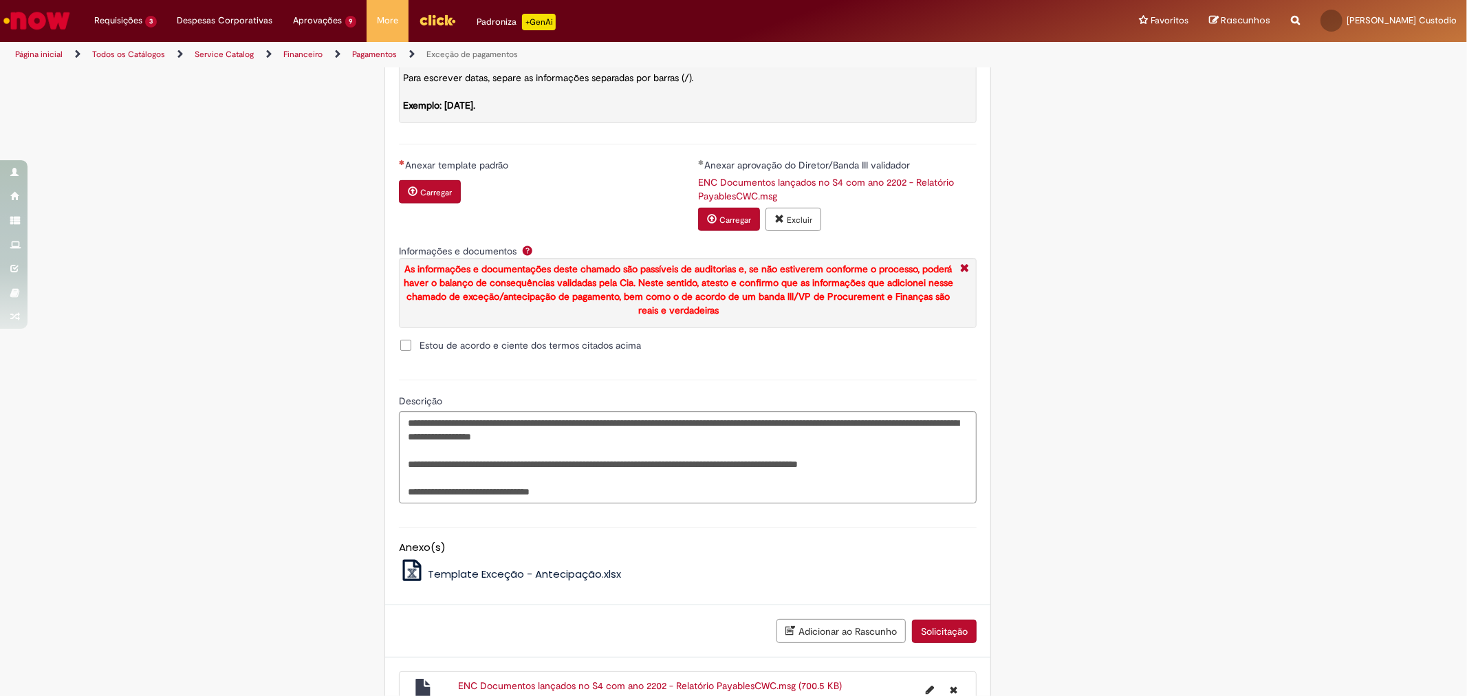
scroll to position [1696, 0]
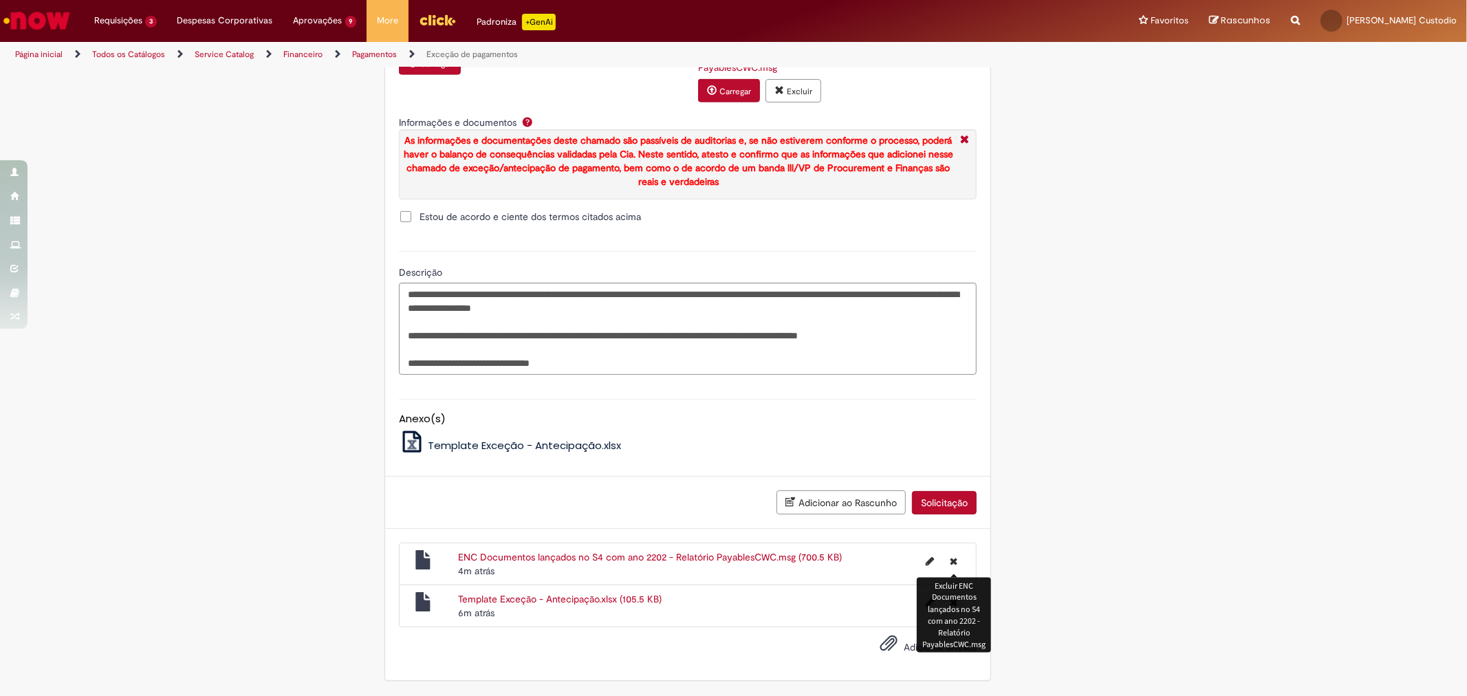
click at [953, 567] on button "Excluir ENC Documentos lançados no S4 com ano 2202 - Relatório PayablesCWC.msg" at bounding box center [953, 561] width 24 height 22
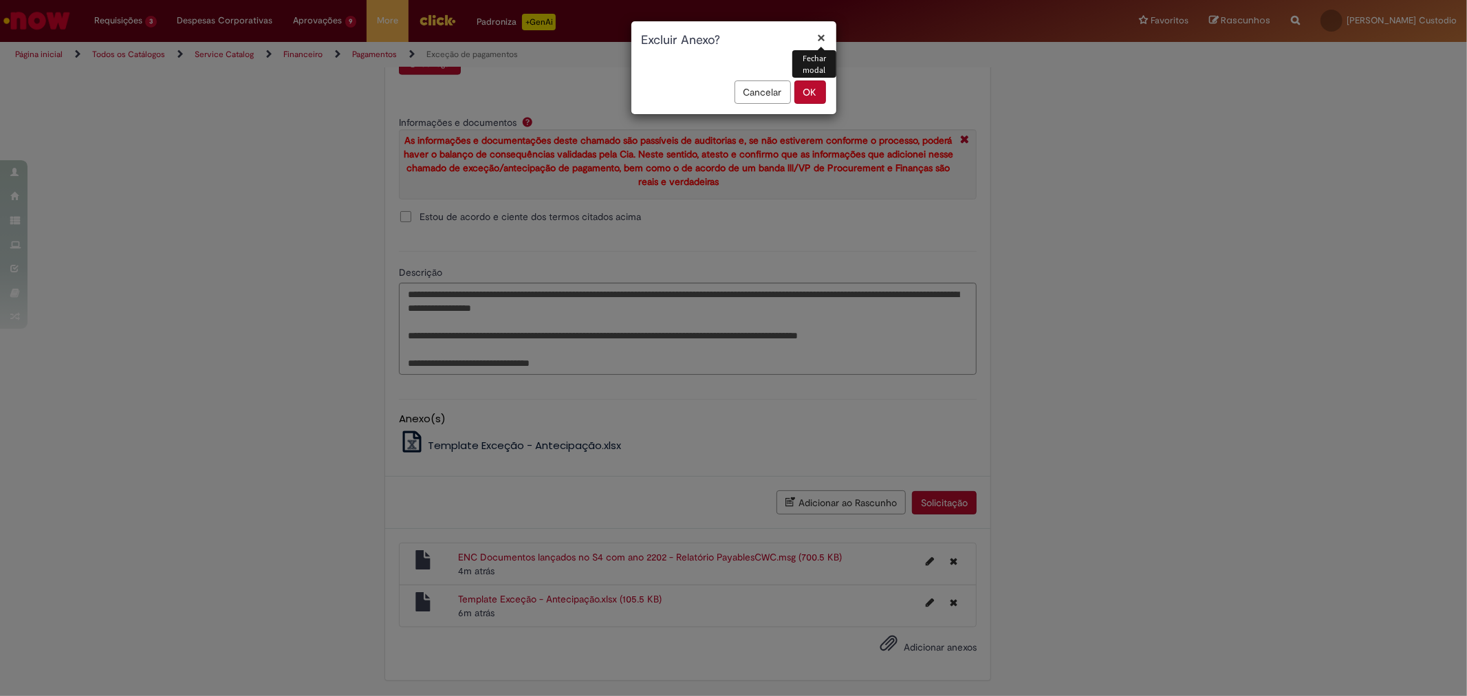
click at [815, 94] on button "OK" at bounding box center [810, 91] width 32 height 23
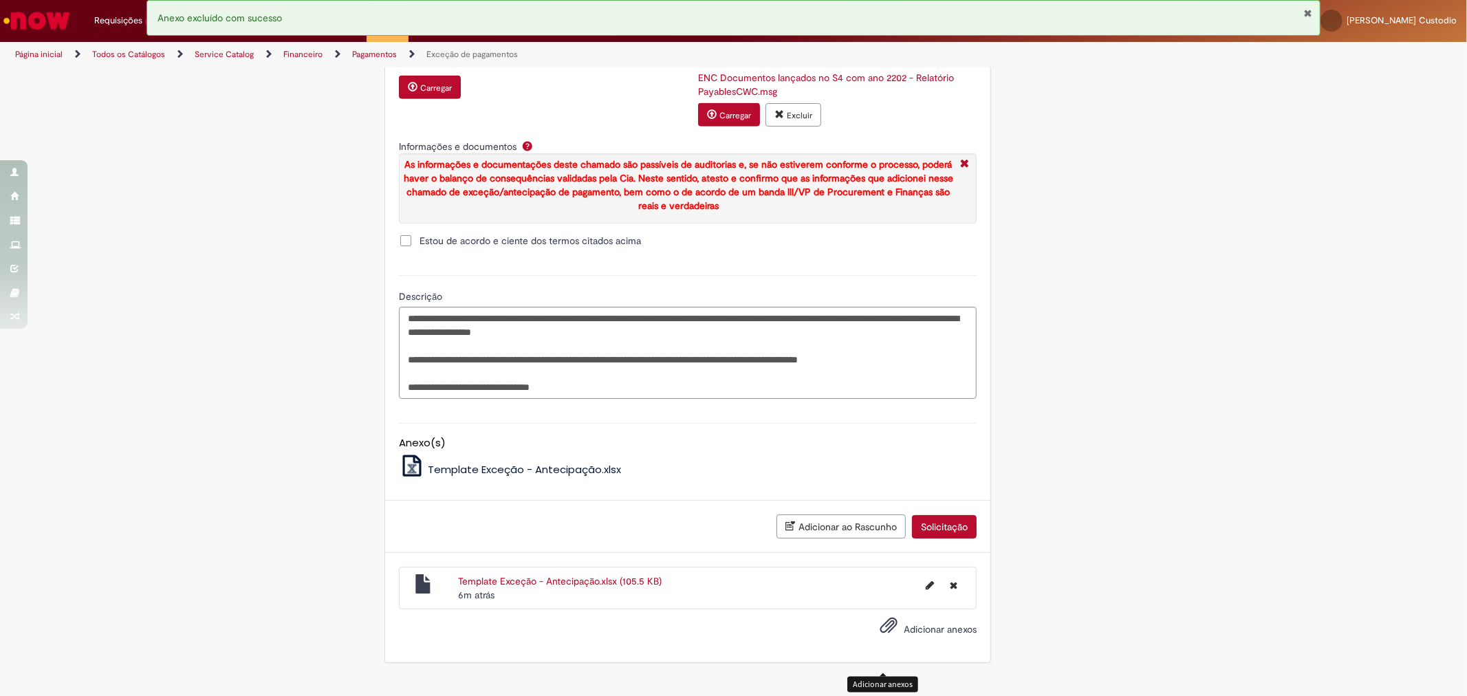
click at [952, 538] on button "Solicitação" at bounding box center [944, 526] width 65 height 23
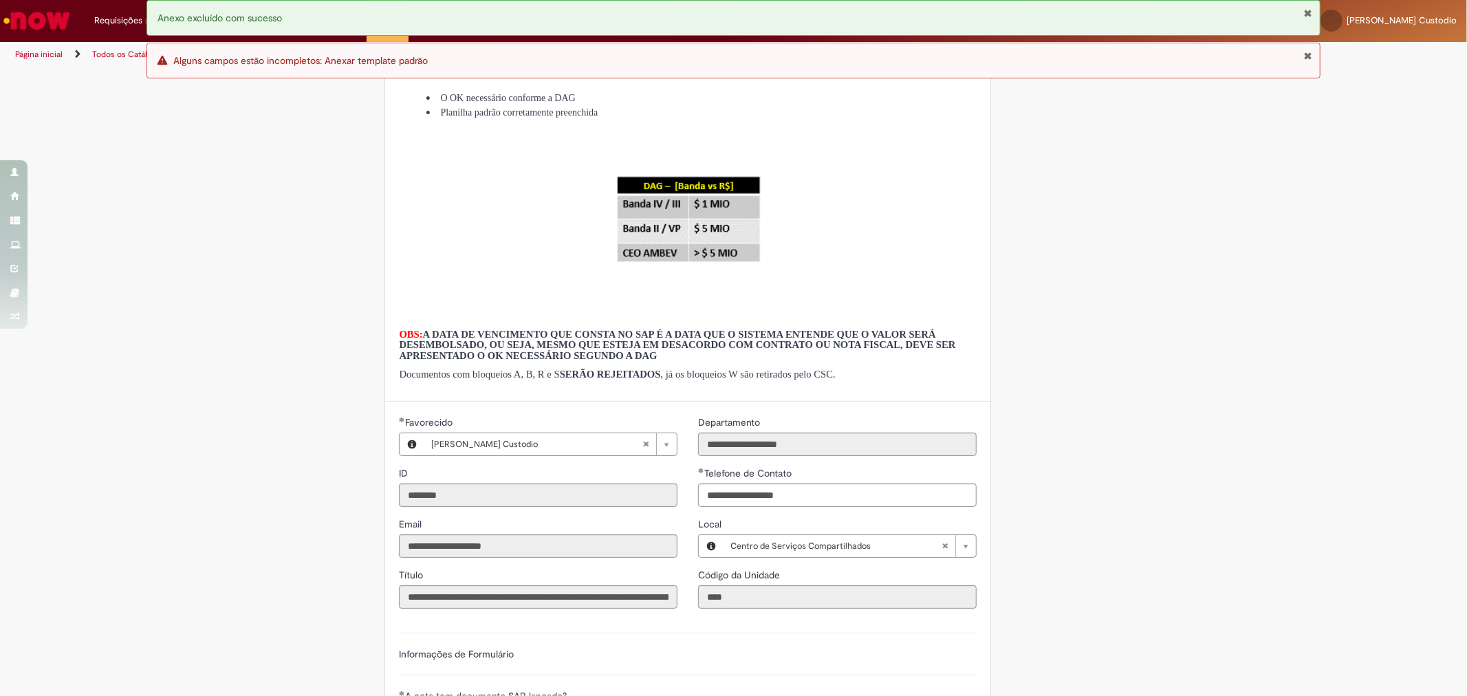
scroll to position [635, 0]
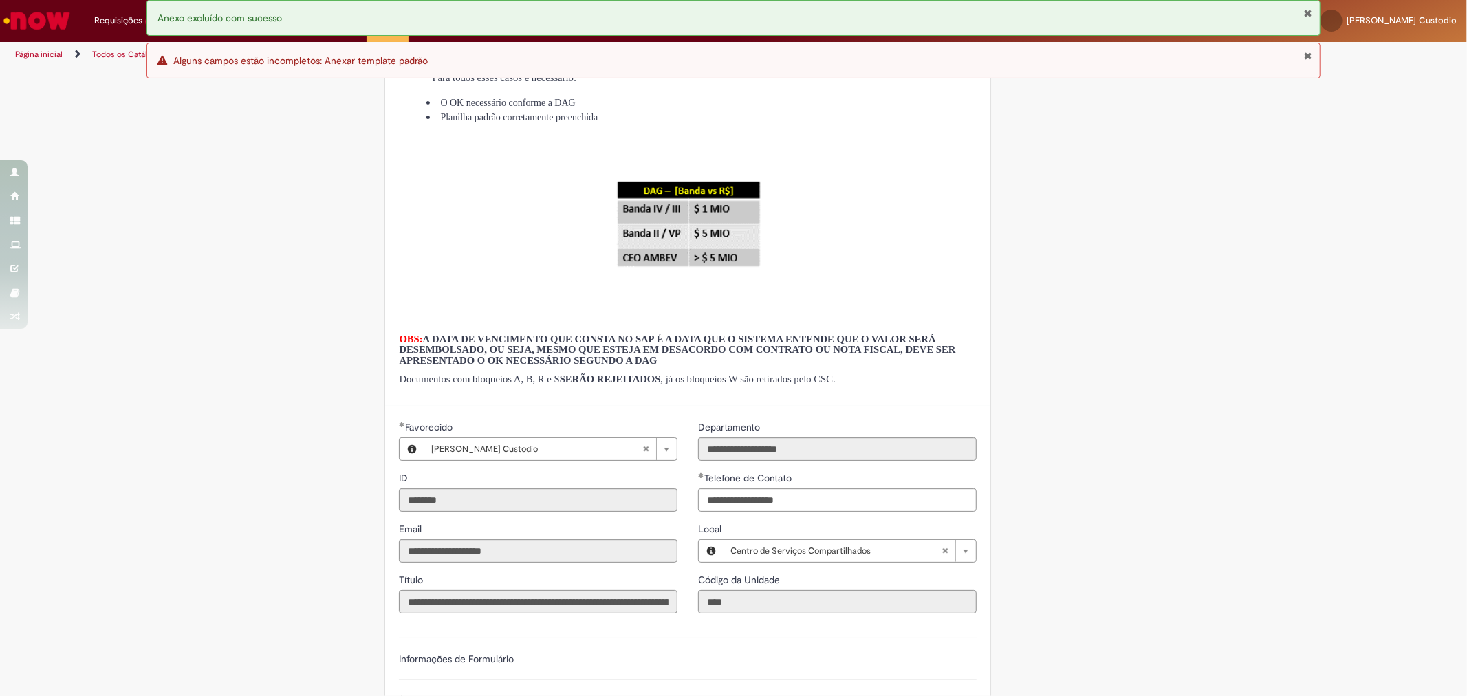
click at [1152, 294] on div "LupiAssist +GenAI Digite a sua dúvida ou escolha uma opção a seguir ****** Oi, …" at bounding box center [733, 560] width 1467 height 2255
click at [1199, 56] on button "Fechar Notificação" at bounding box center [1308, 55] width 9 height 11
click at [1199, 12] on button "Fechar Notificação" at bounding box center [1308, 13] width 9 height 11
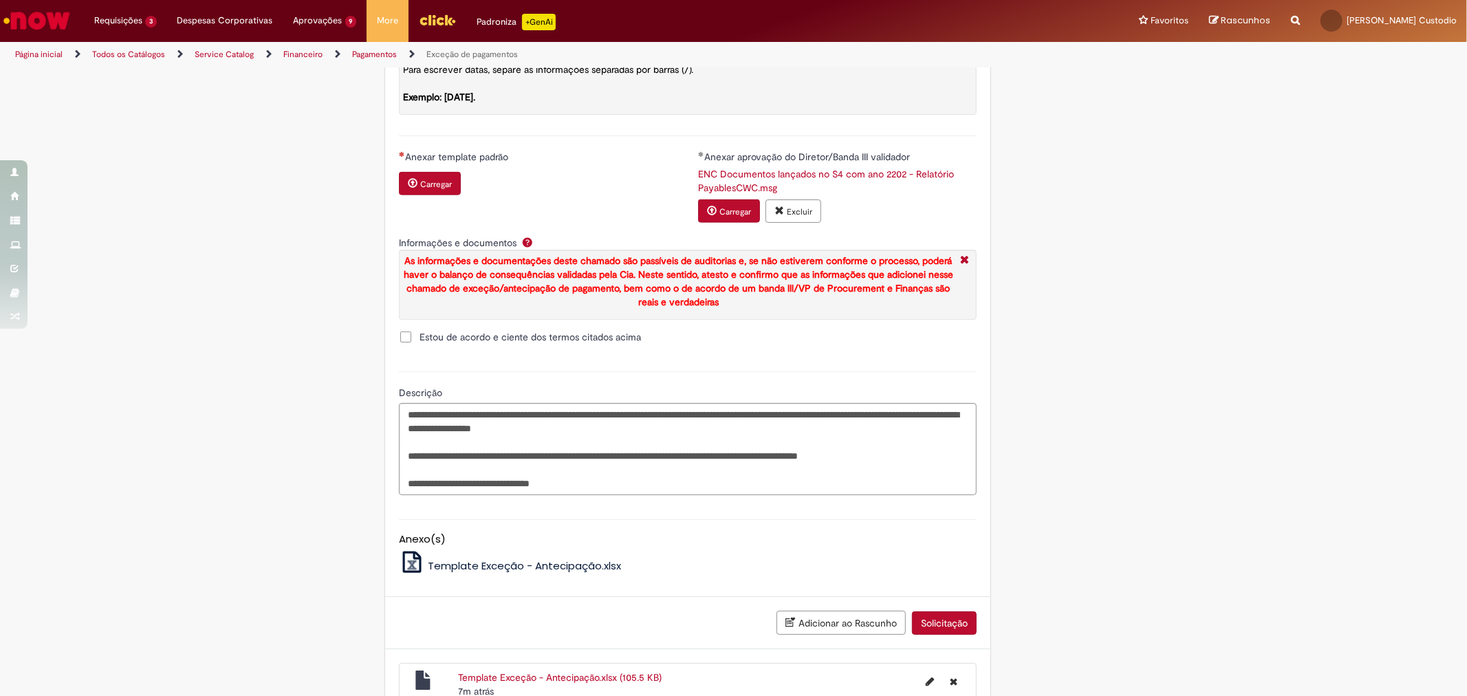
scroll to position [1564, 0]
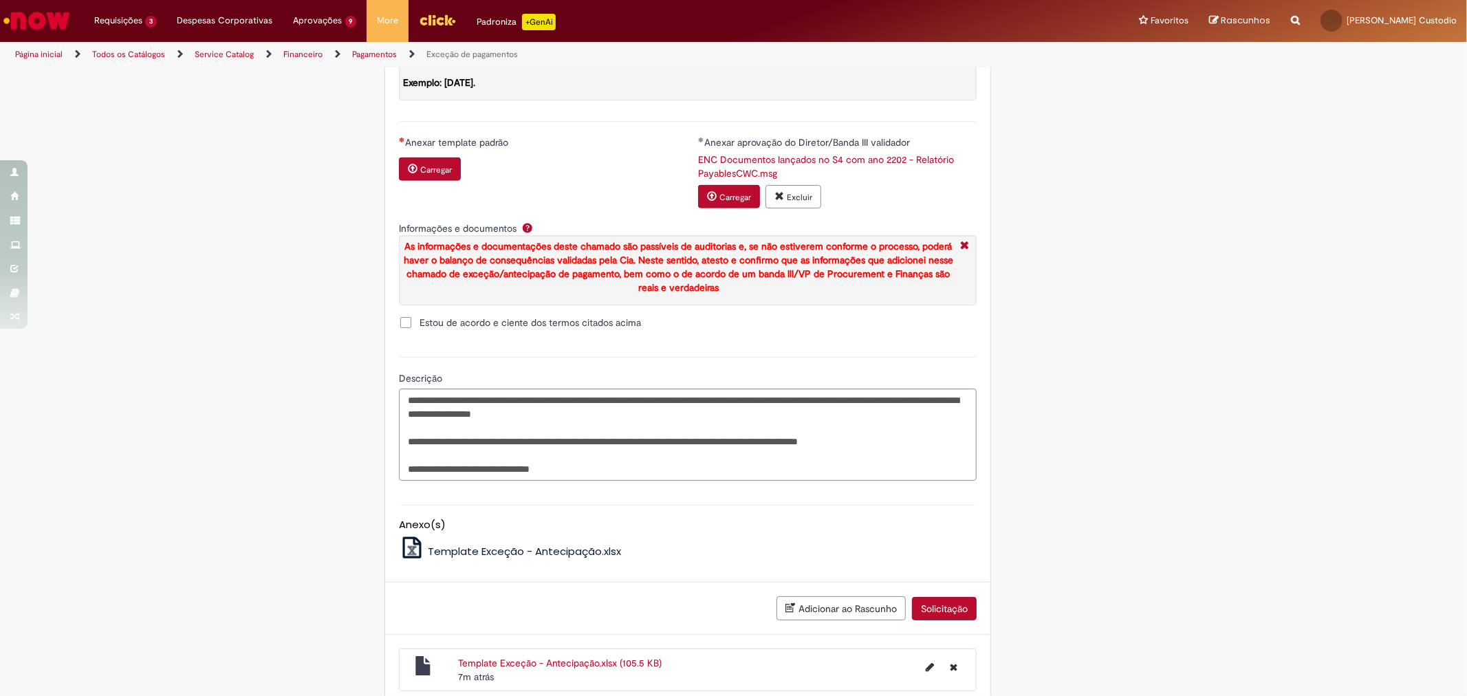
drag, startPoint x: 433, startPoint y: 193, endPoint x: 433, endPoint y: 203, distance: 9.6
click at [433, 181] on button "Carregar" at bounding box center [430, 168] width 62 height 23
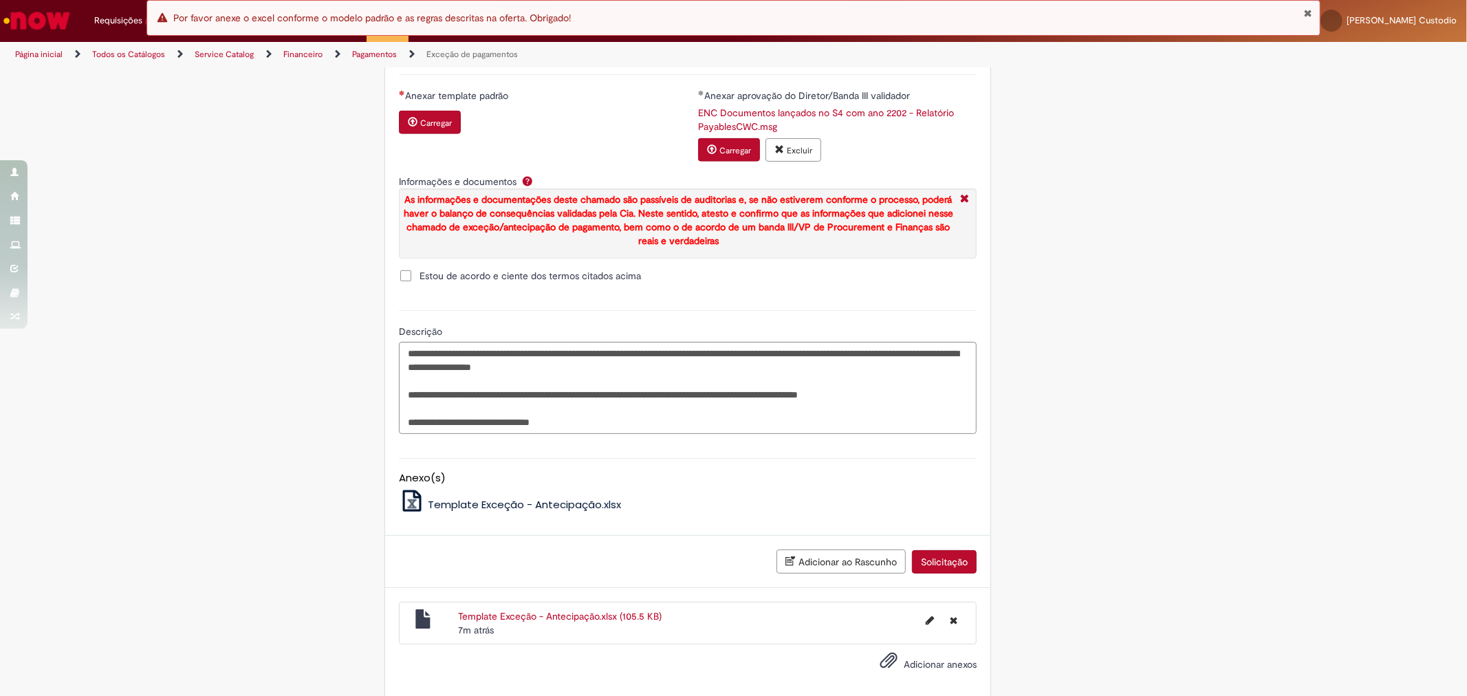
scroll to position [1654, 0]
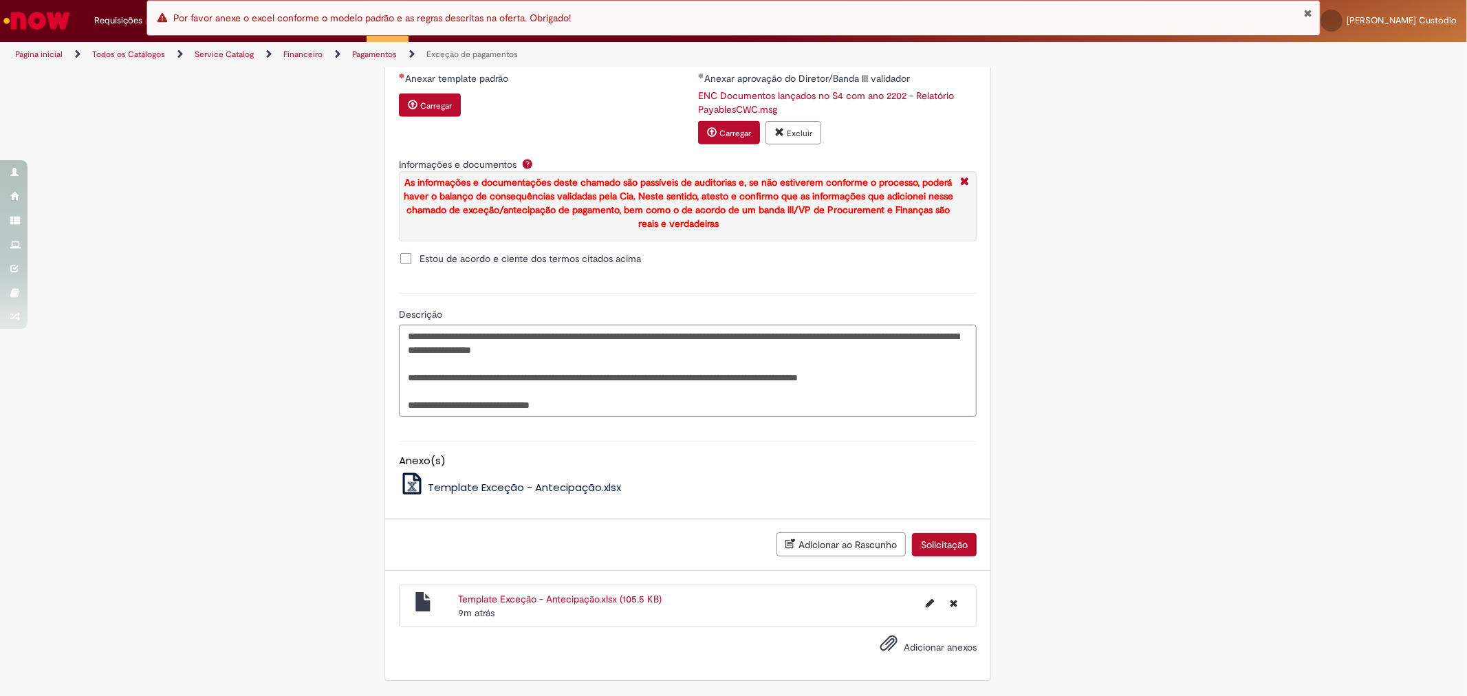
click at [424, 110] on button "Carregar" at bounding box center [430, 105] width 62 height 23
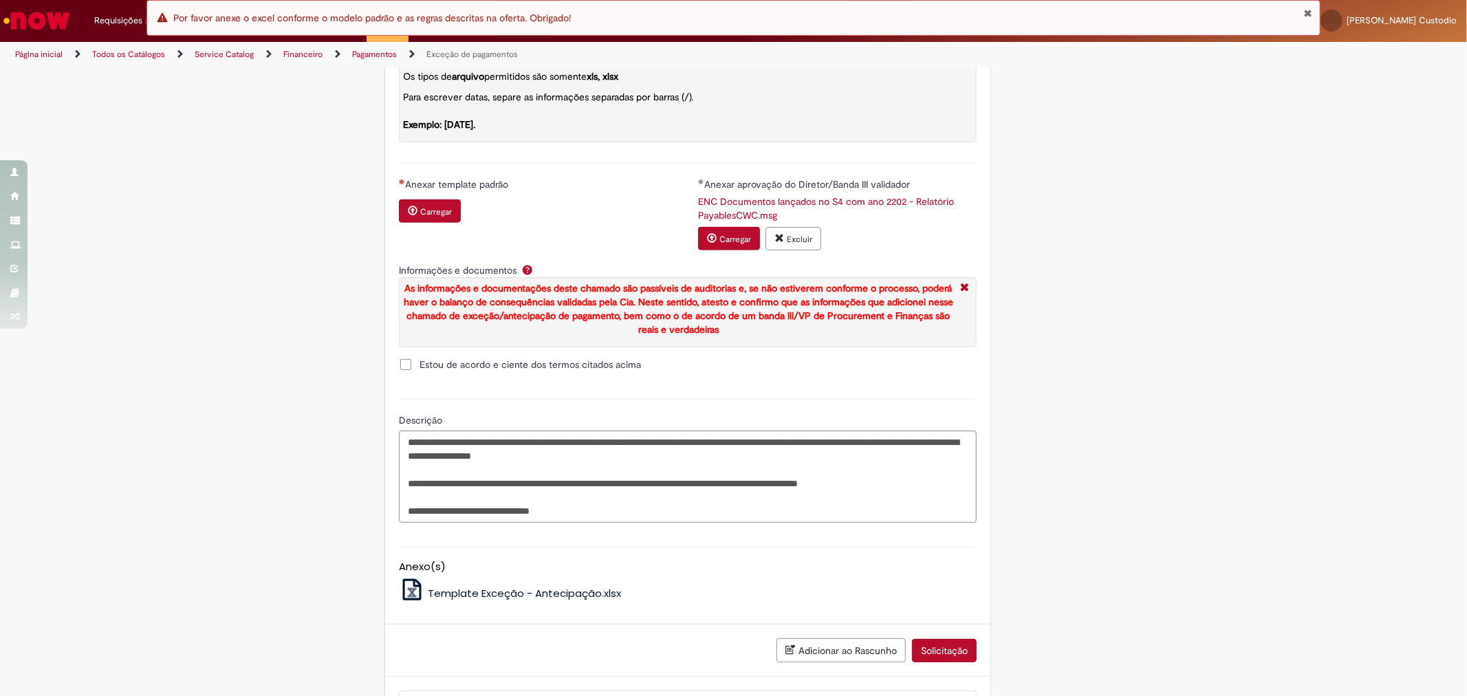
scroll to position [1399, 0]
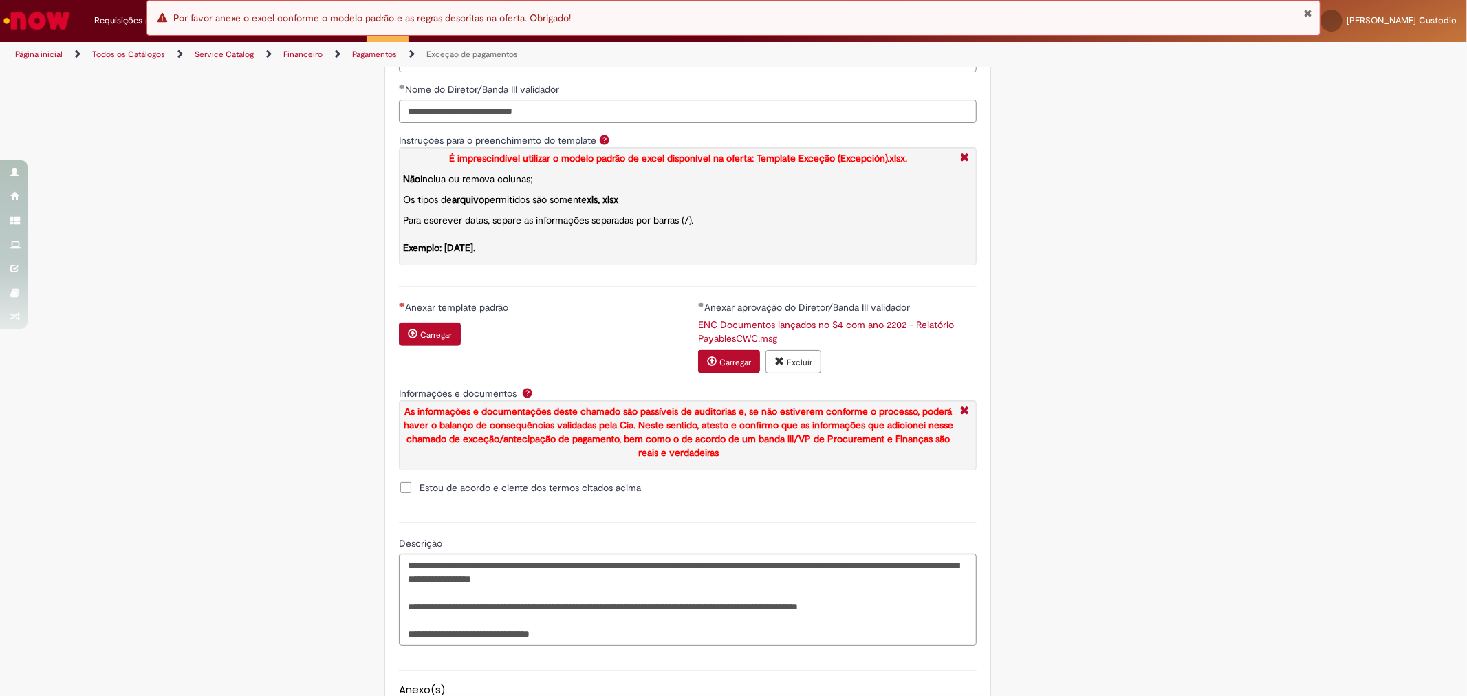
click at [1199, 14] on button "Fechar Notificação" at bounding box center [1308, 13] width 9 height 11
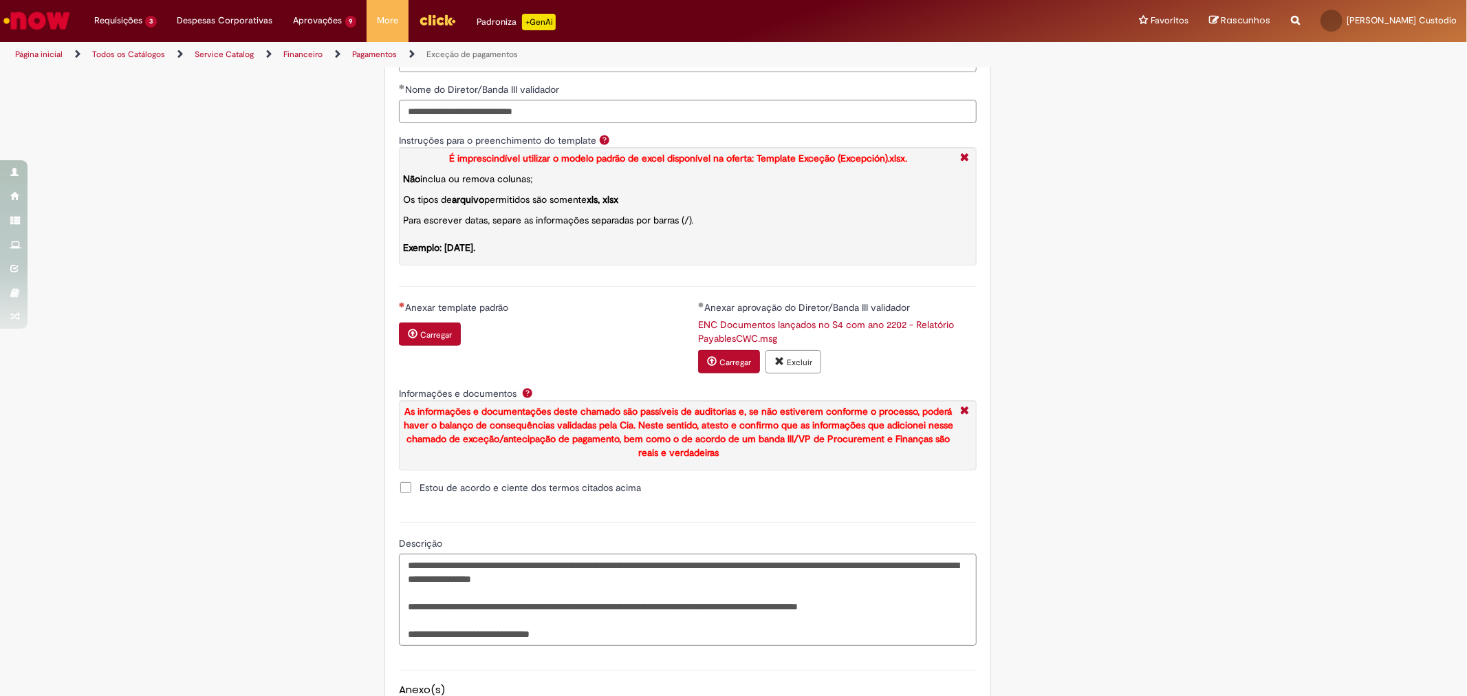
click at [425, 349] on div "Carregar" at bounding box center [431, 336] width 65 height 26
click at [432, 346] on button "Carregar" at bounding box center [430, 334] width 62 height 23
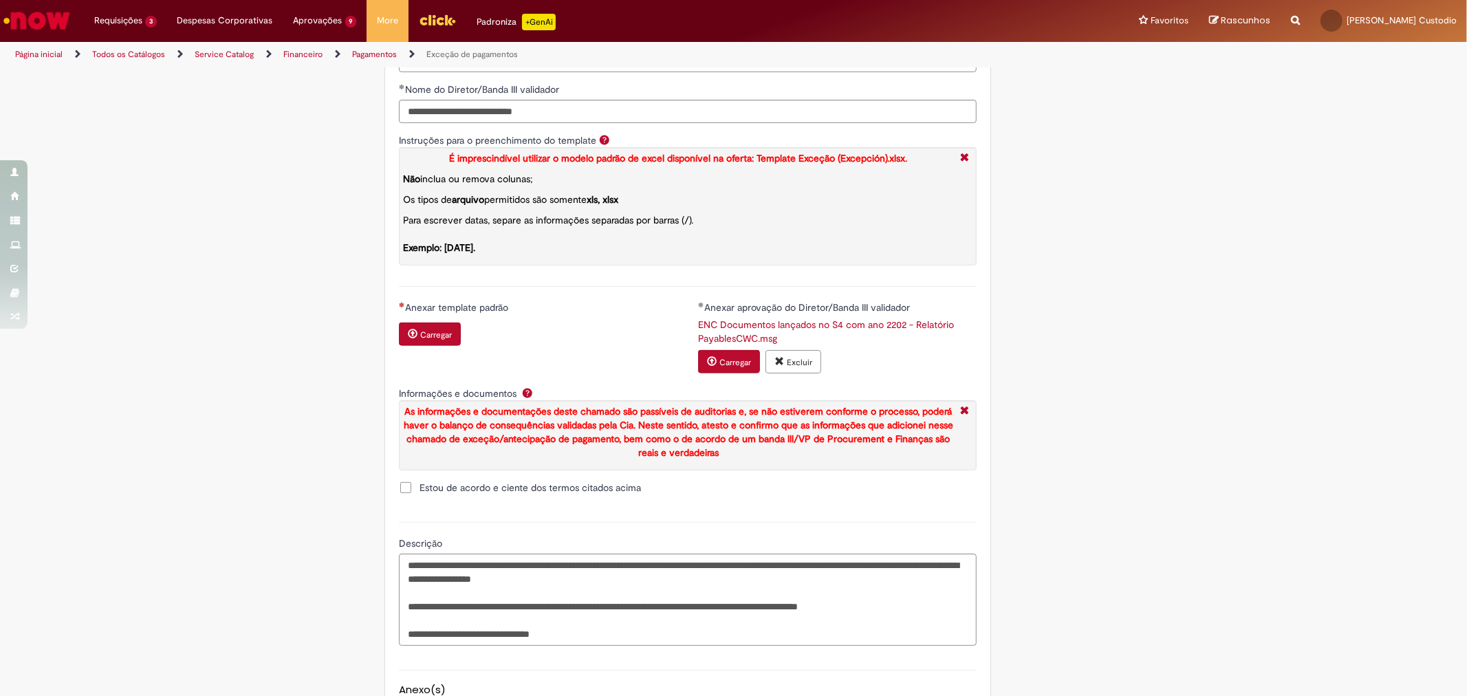
click at [420, 340] on small "Carregar" at bounding box center [436, 334] width 32 height 11
click at [434, 340] on small "Carregar" at bounding box center [436, 334] width 32 height 11
click at [428, 340] on small "Carregar" at bounding box center [436, 334] width 32 height 11
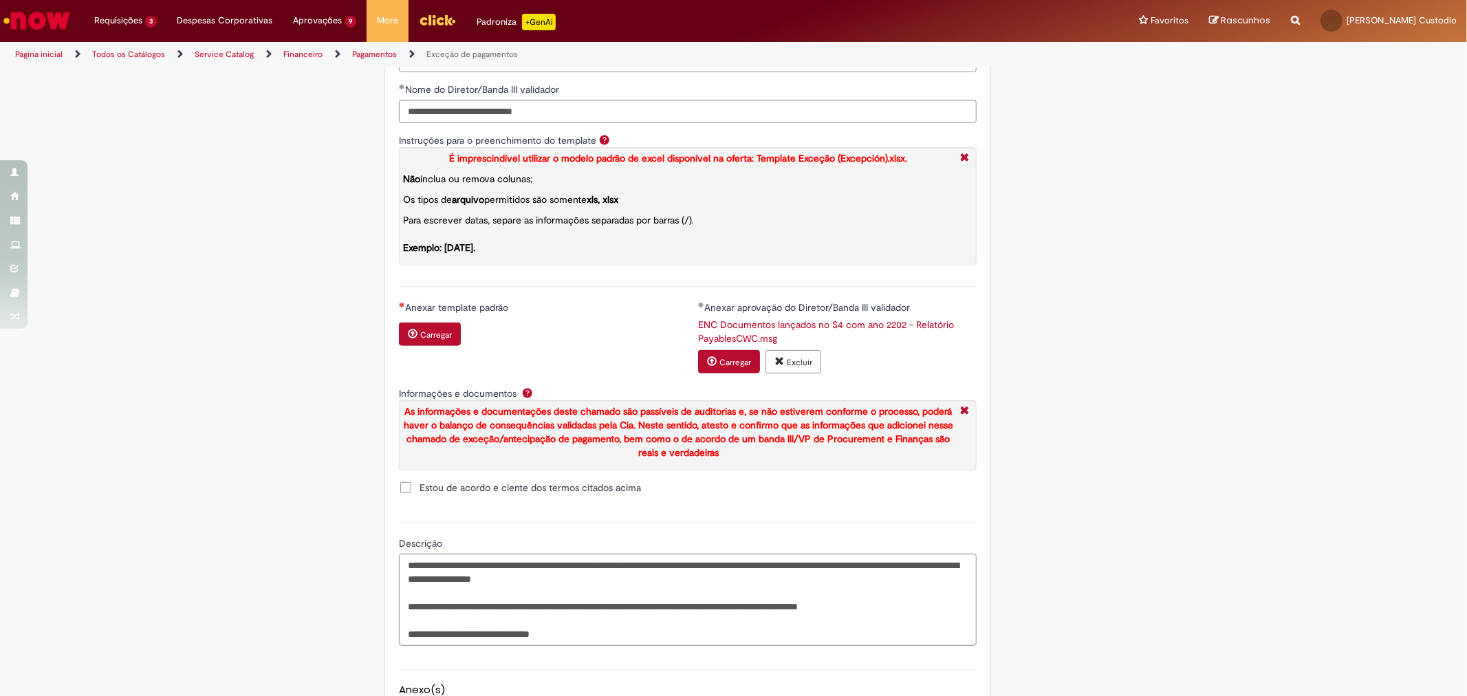
click at [448, 346] on button "Carregar" at bounding box center [430, 334] width 62 height 23
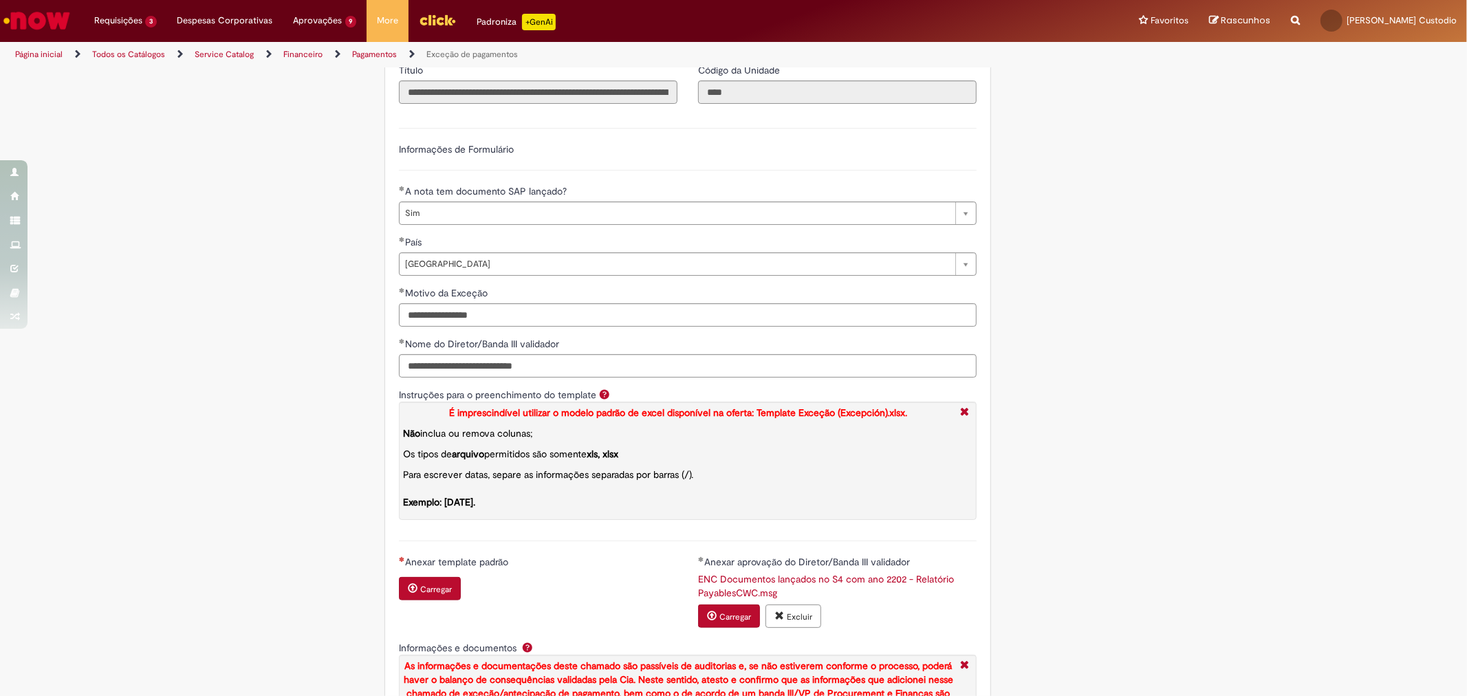
scroll to position [1144, 0]
click at [1185, 218] on div "LupiAssist +GenAI Digite a sua dúvida ou escolha uma opção a seguir ****** Oi, …" at bounding box center [733, 52] width 1467 height 2255
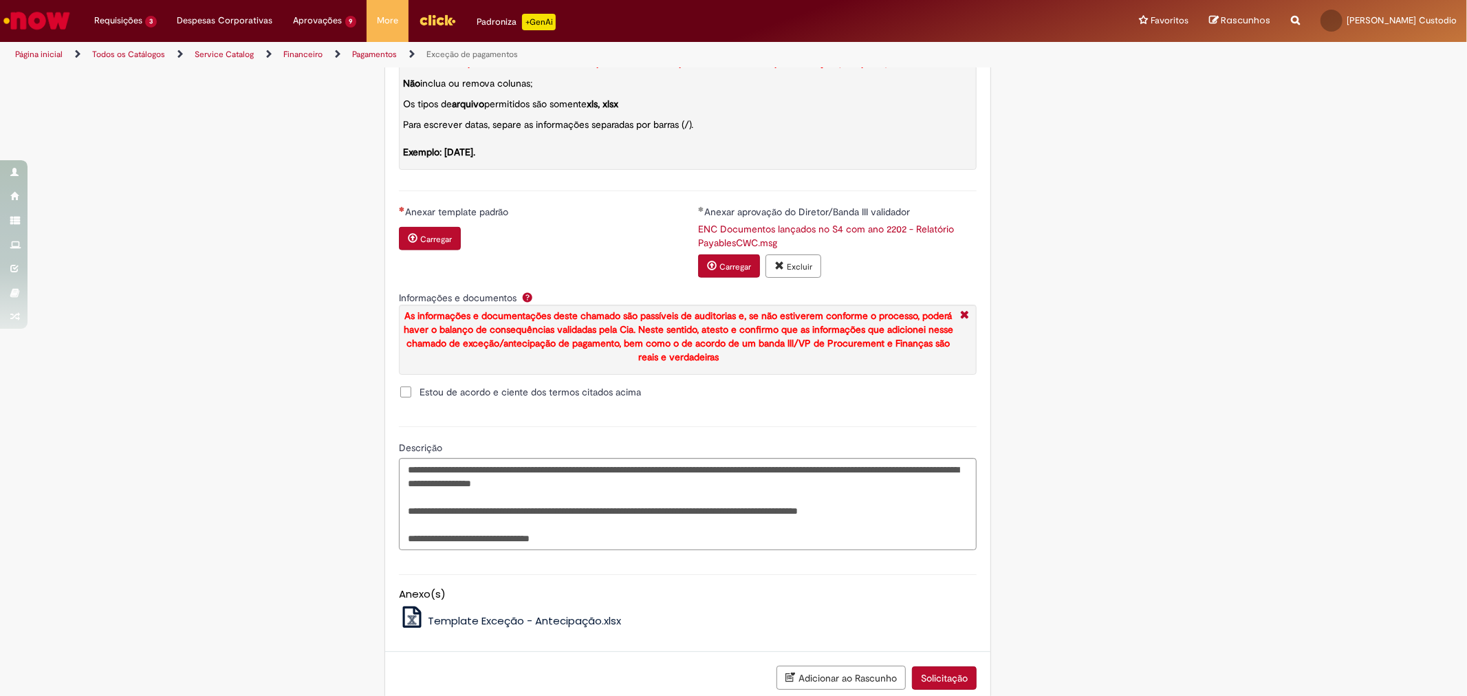
scroll to position [1654, 0]
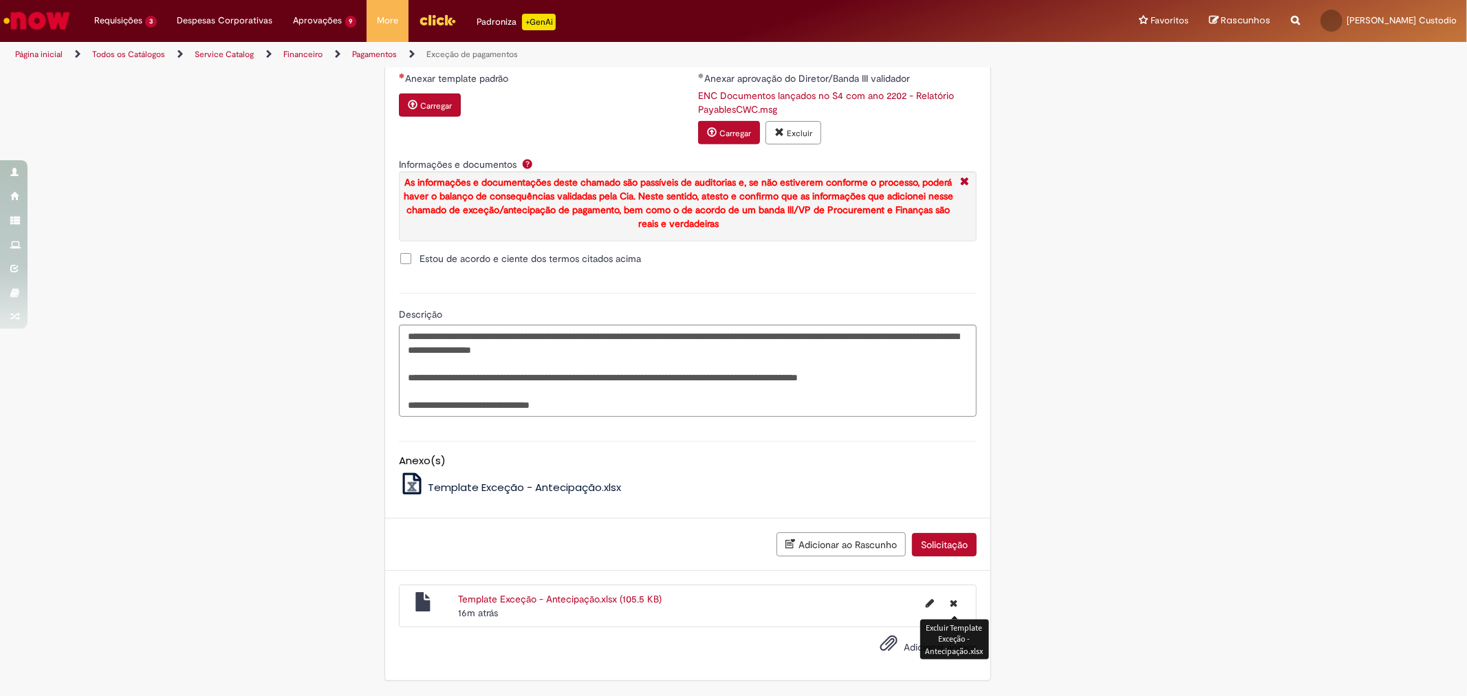
click at [952, 569] on button "Excluir Template Exceção - Antecipação.xlsx" at bounding box center [953, 603] width 24 height 22
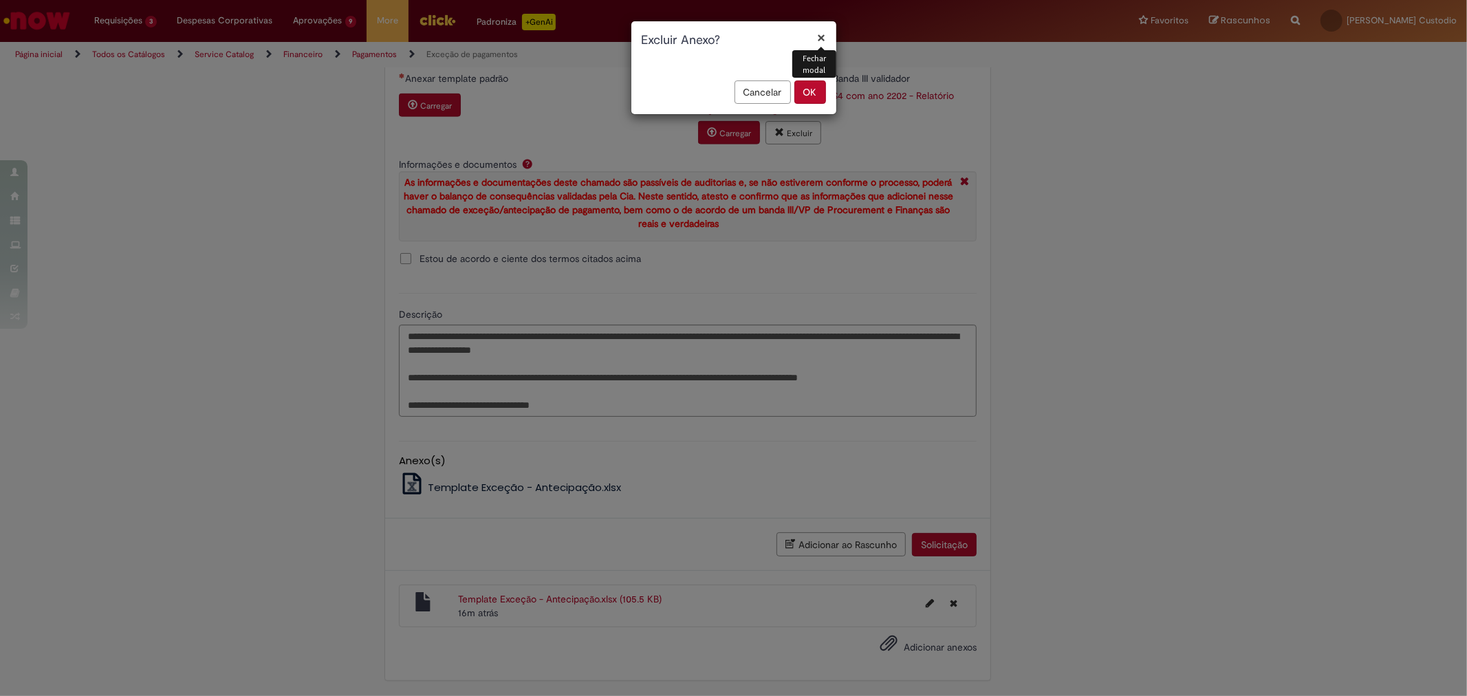
click at [808, 94] on button "OK" at bounding box center [810, 91] width 32 height 23
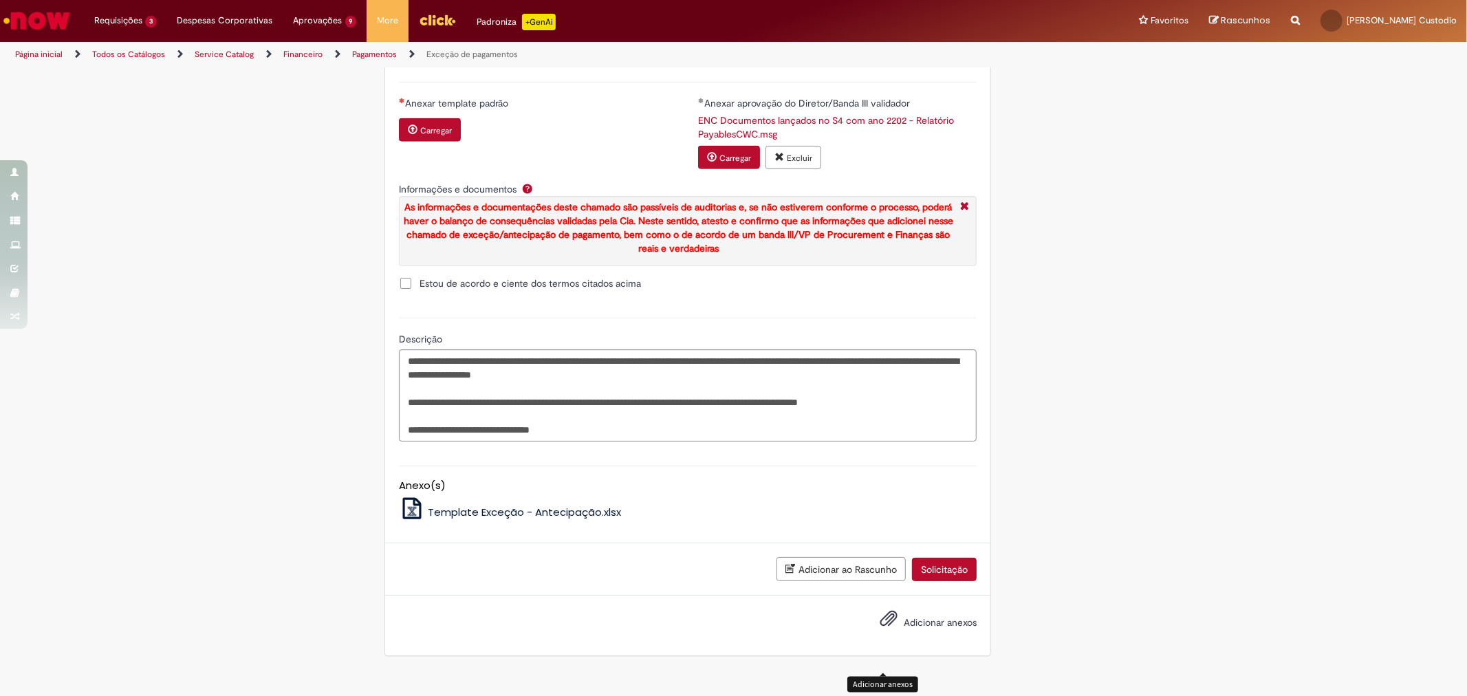
scroll to position [1604, 0]
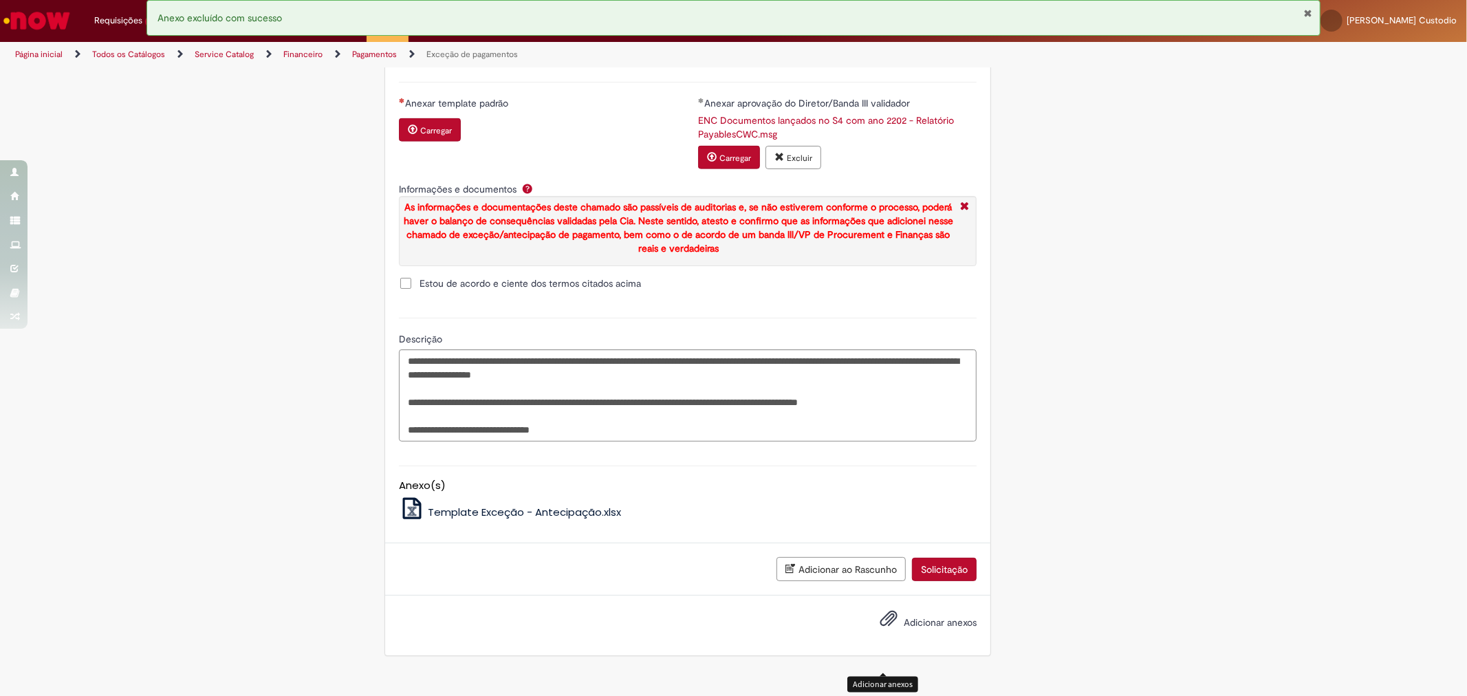
click at [420, 136] on small "Carregar" at bounding box center [436, 130] width 32 height 11
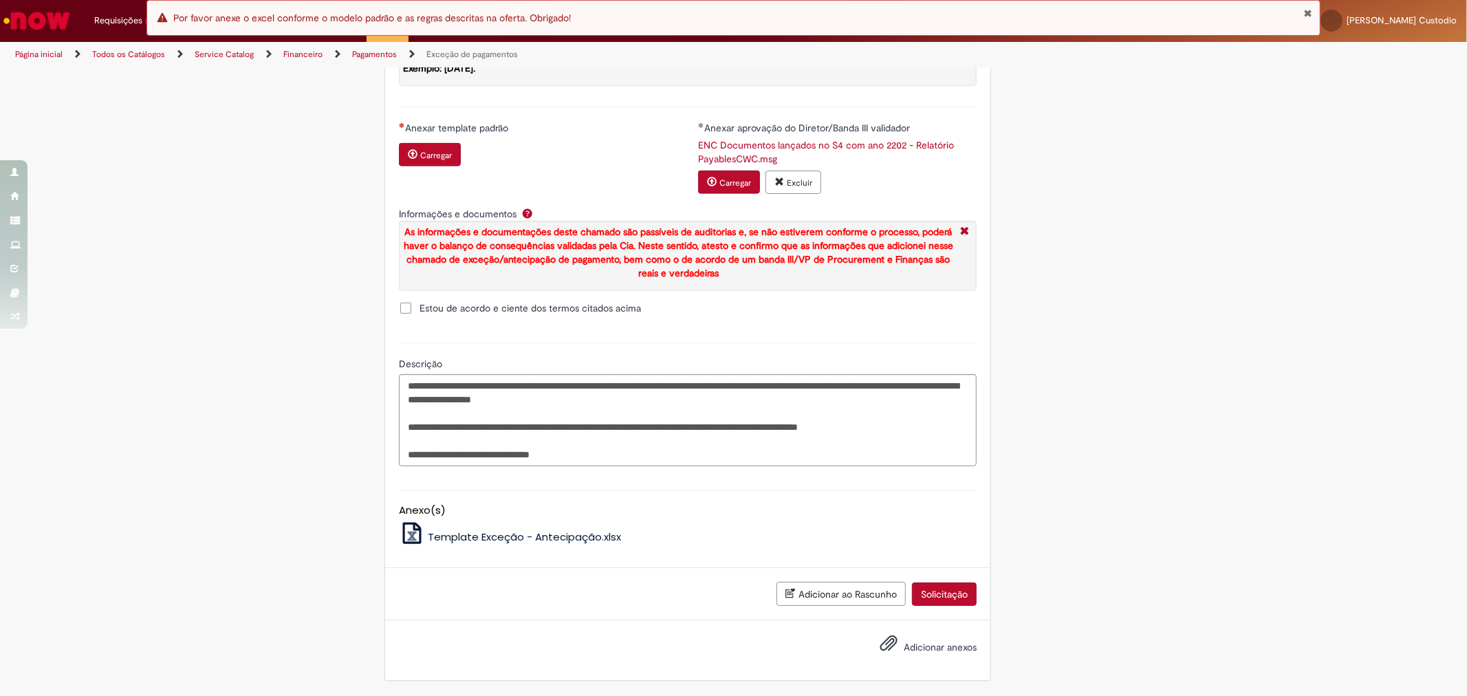
scroll to position [1222, 0]
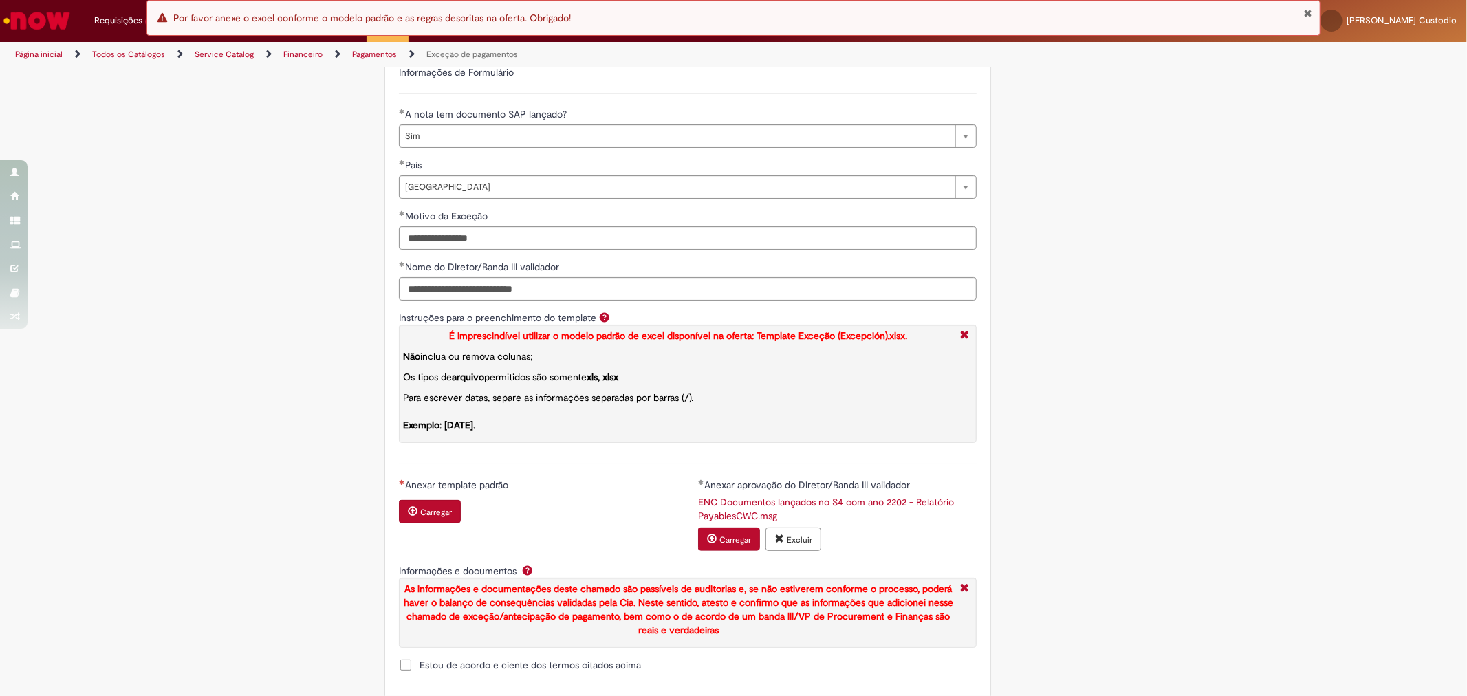
click at [332, 17] on span "Por favor anexe o excel conforme o modelo padrão e as regras descritas na ofert…" at bounding box center [371, 18] width 397 height 12
drag, startPoint x: 303, startPoint y: 423, endPoint x: 304, endPoint y: 437, distance: 14.5
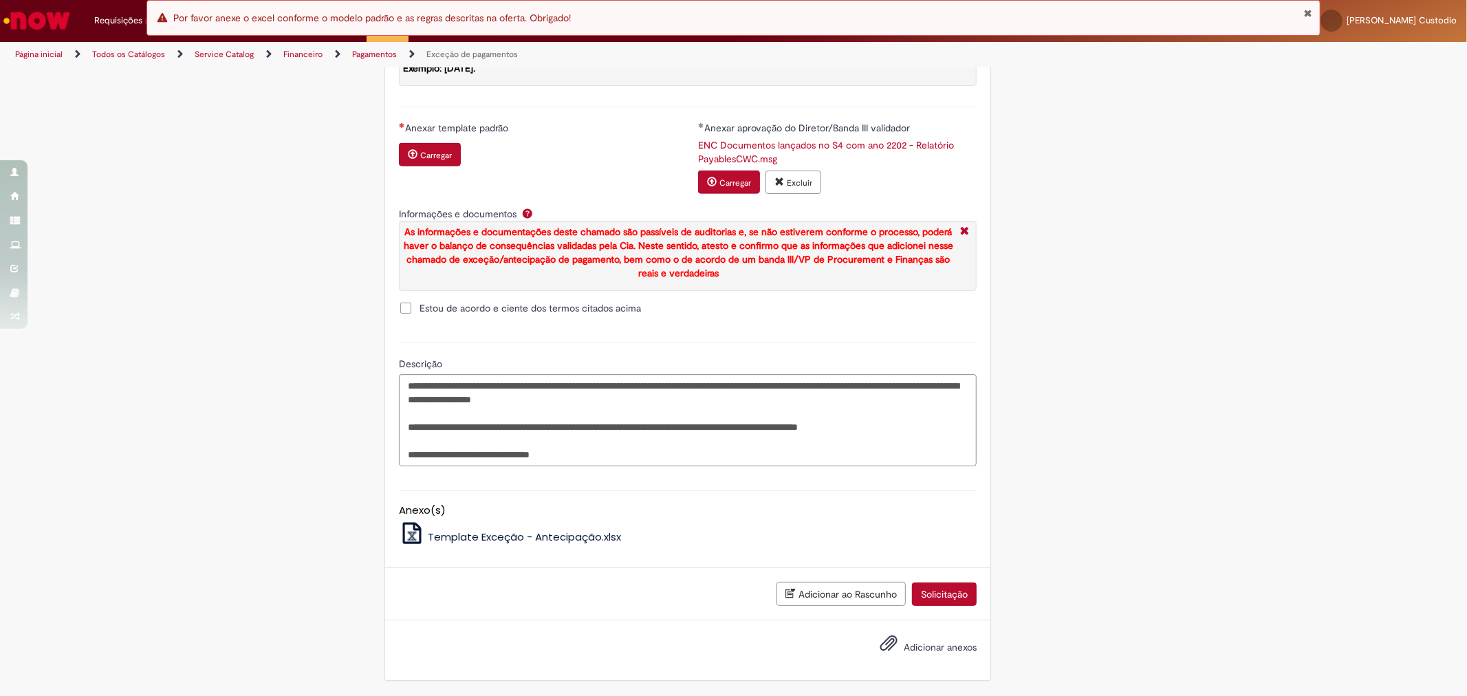
scroll to position [1604, 0]
click at [495, 539] on span "Template Exceção - Antecipação.xlsx" at bounding box center [524, 536] width 193 height 14
click at [433, 158] on button "Carregar" at bounding box center [430, 154] width 62 height 23
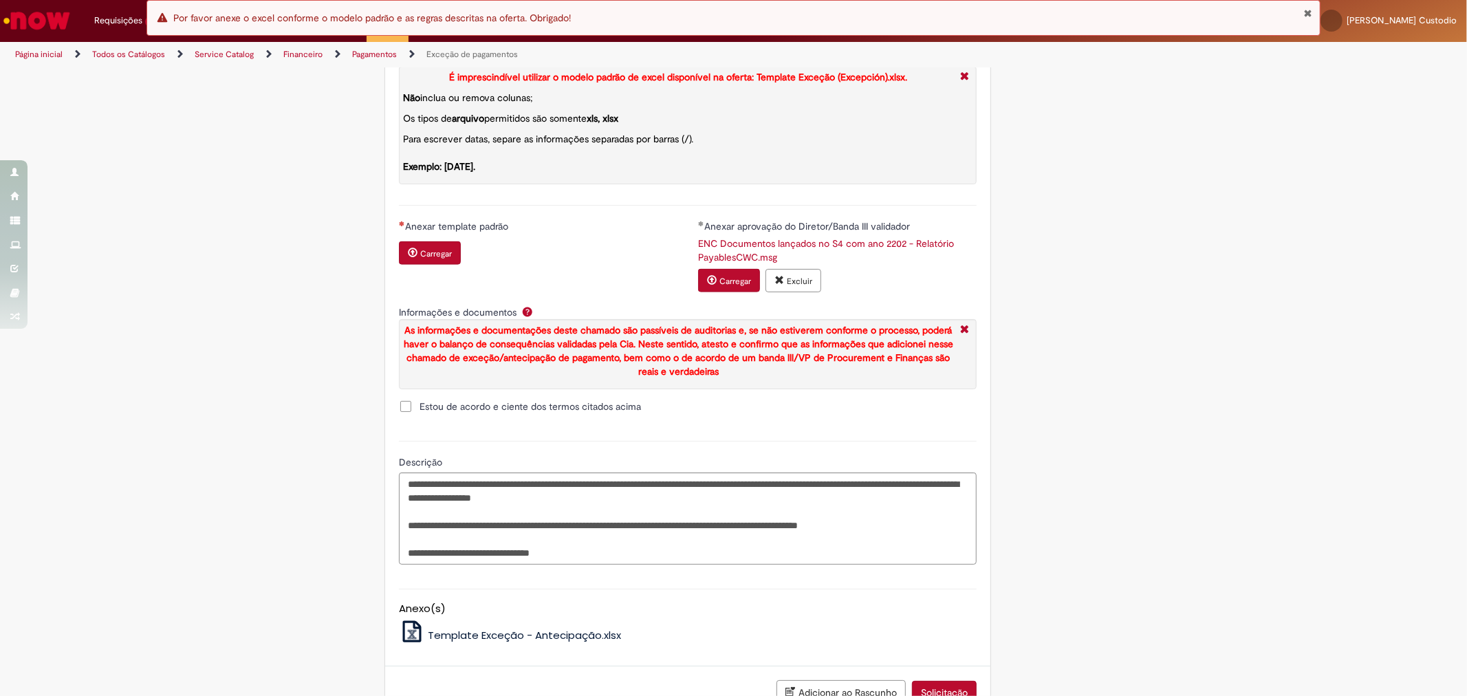
scroll to position [1445, 0]
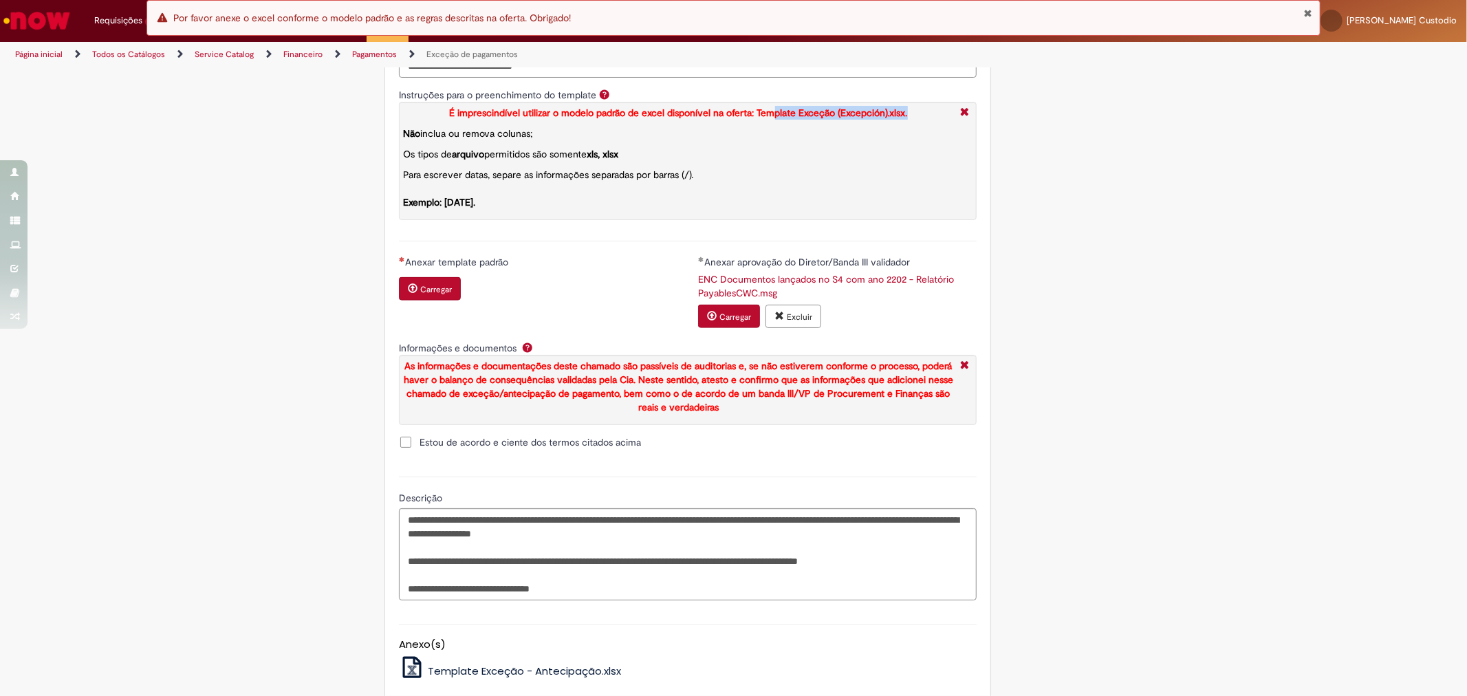
drag, startPoint x: 768, startPoint y: 140, endPoint x: 903, endPoint y: 131, distance: 135.1
click at [903, 120] on p "É imprescindível utilizar o modelo padrão de excel disponível na oferta: Templa…" at bounding box center [678, 113] width 550 height 14
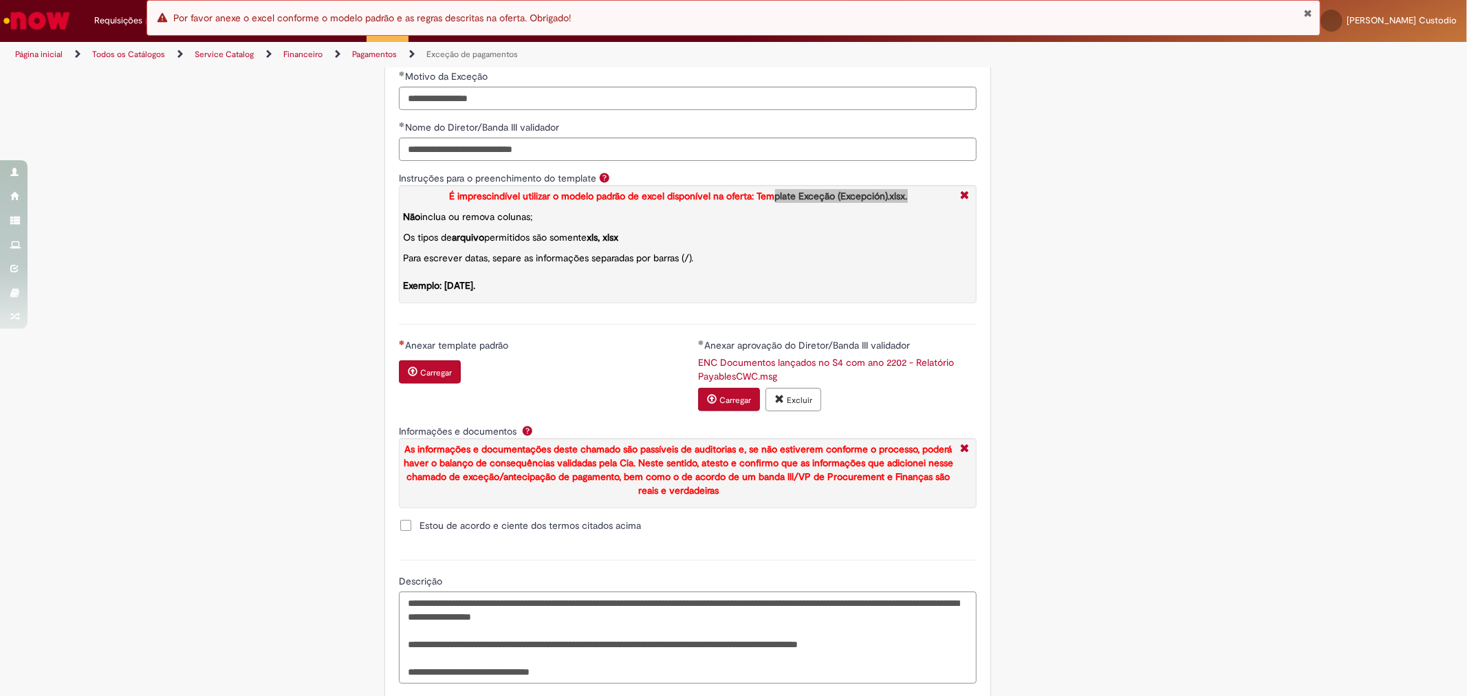
scroll to position [1604, 0]
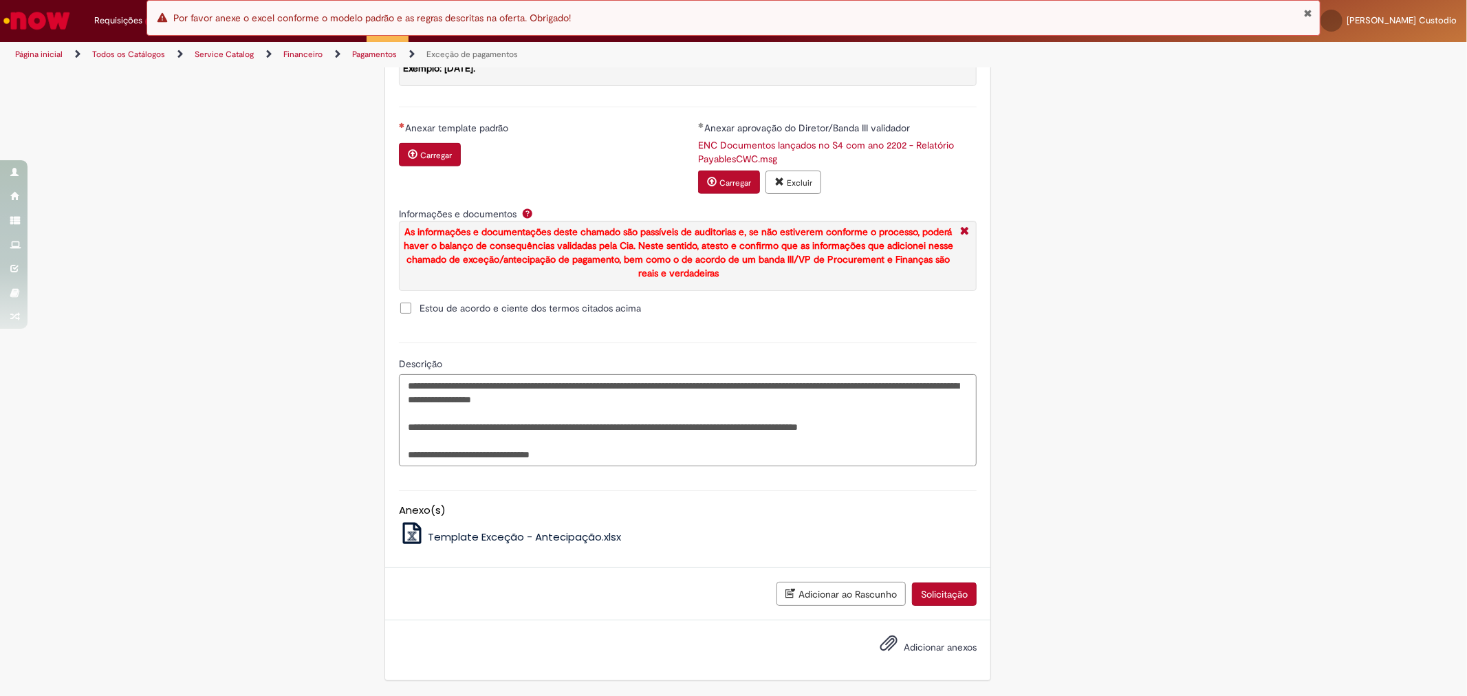
click at [765, 455] on textarea "**********" at bounding box center [688, 420] width 578 height 92
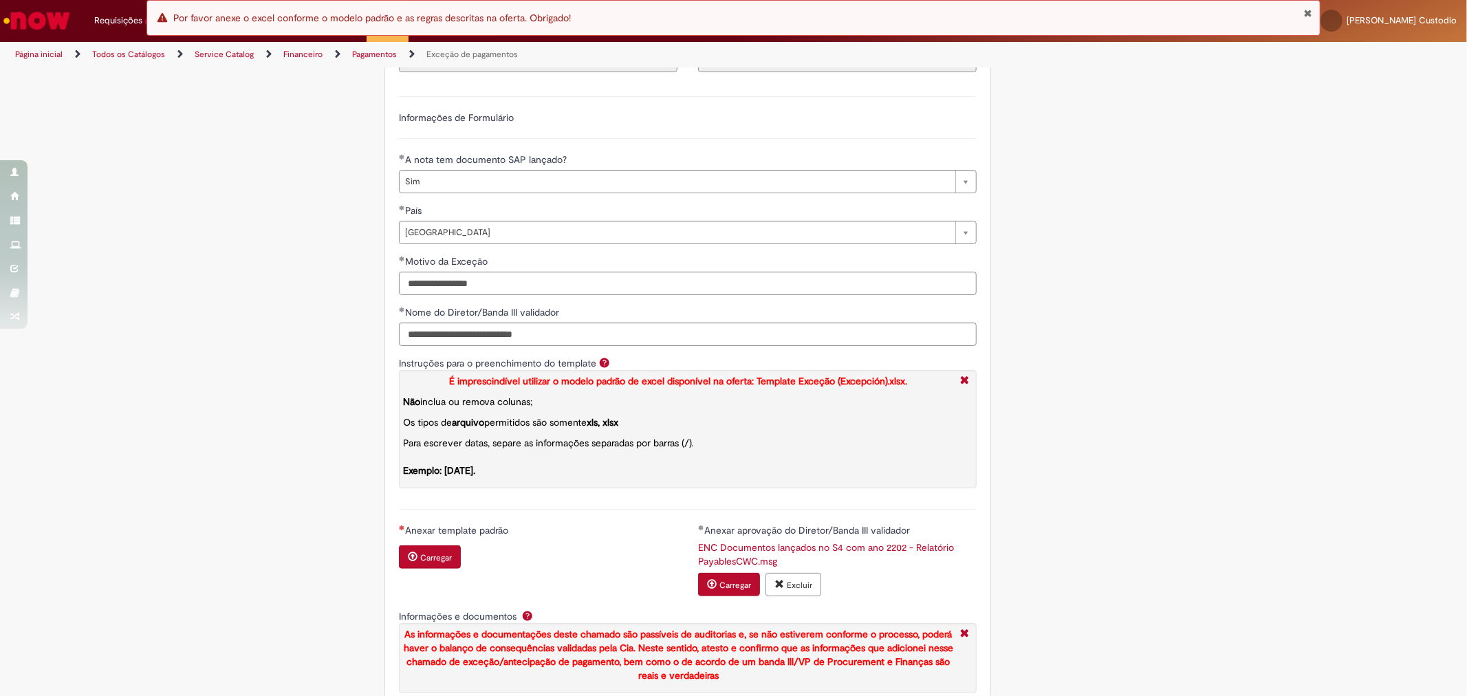
scroll to position [1176, 0]
click at [427, 564] on small "Carregar" at bounding box center [436, 558] width 32 height 11
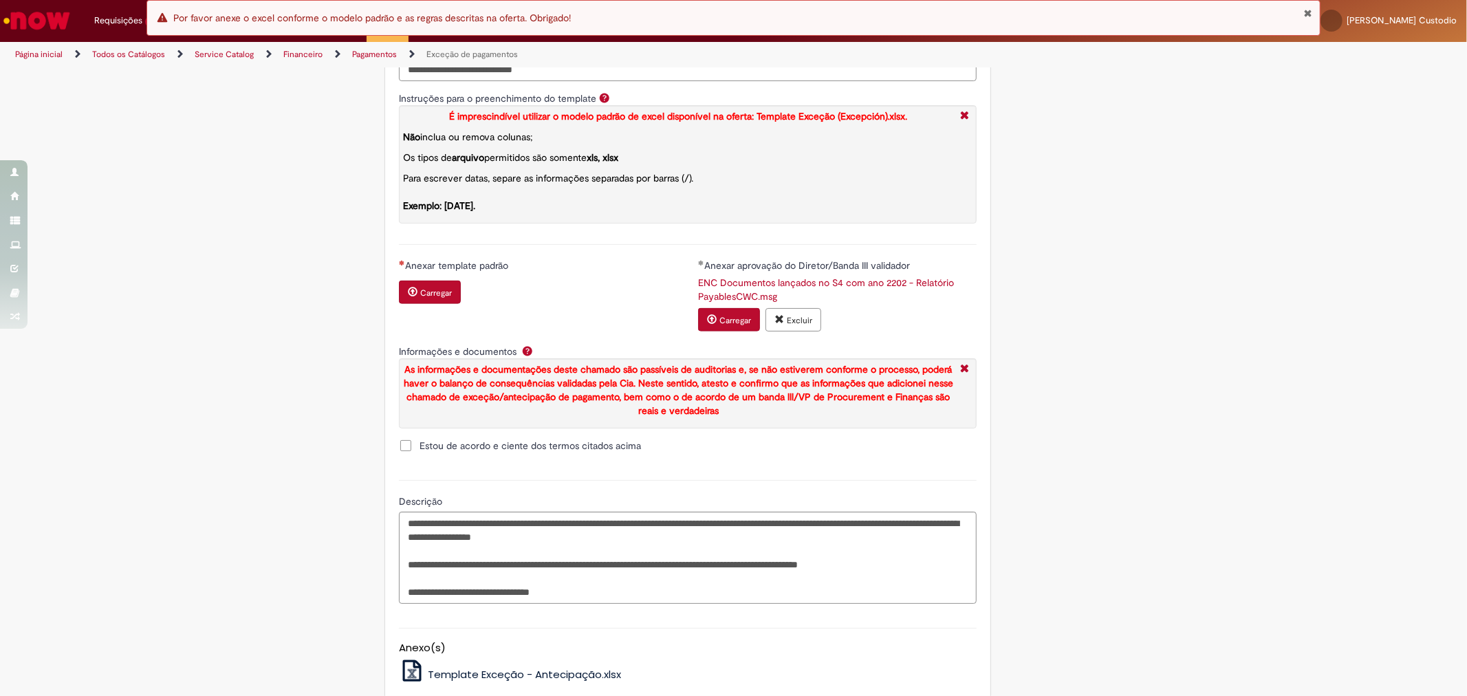
scroll to position [1604, 0]
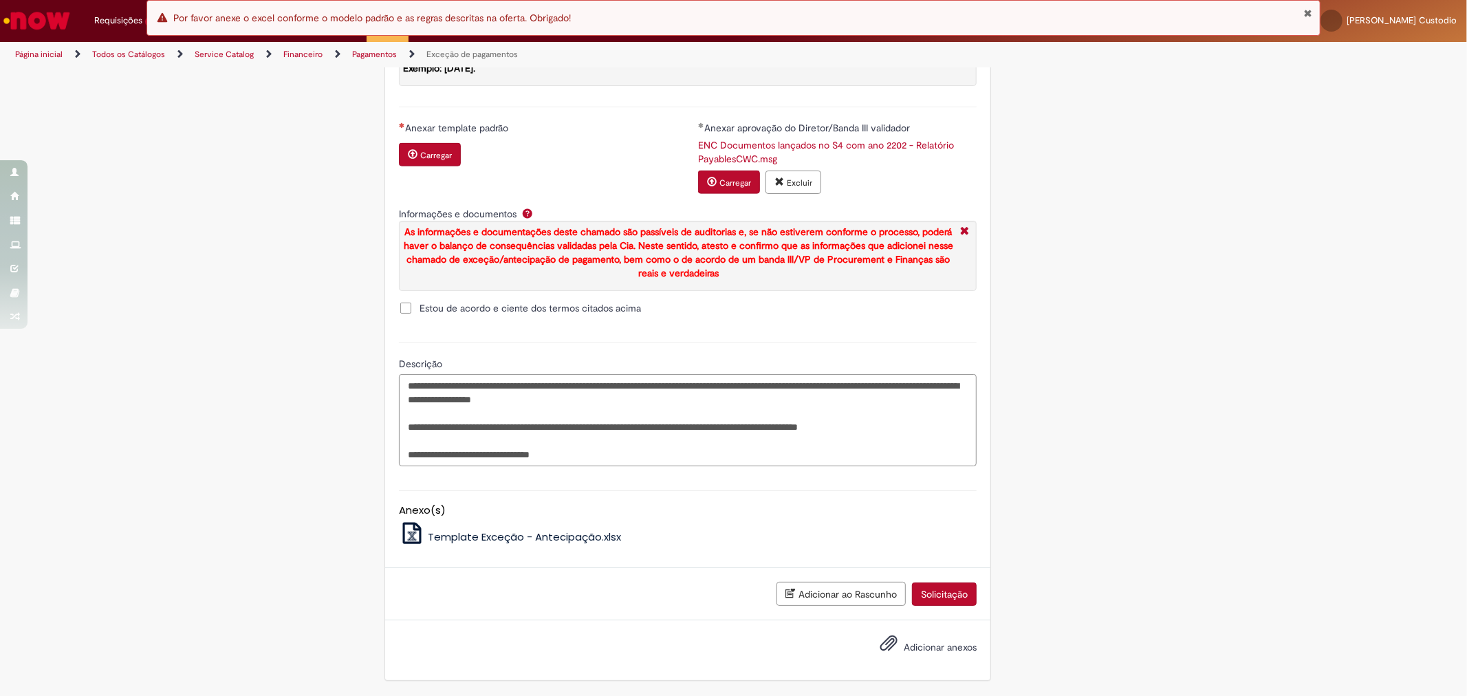
click at [555, 462] on textarea "**********" at bounding box center [688, 420] width 578 height 92
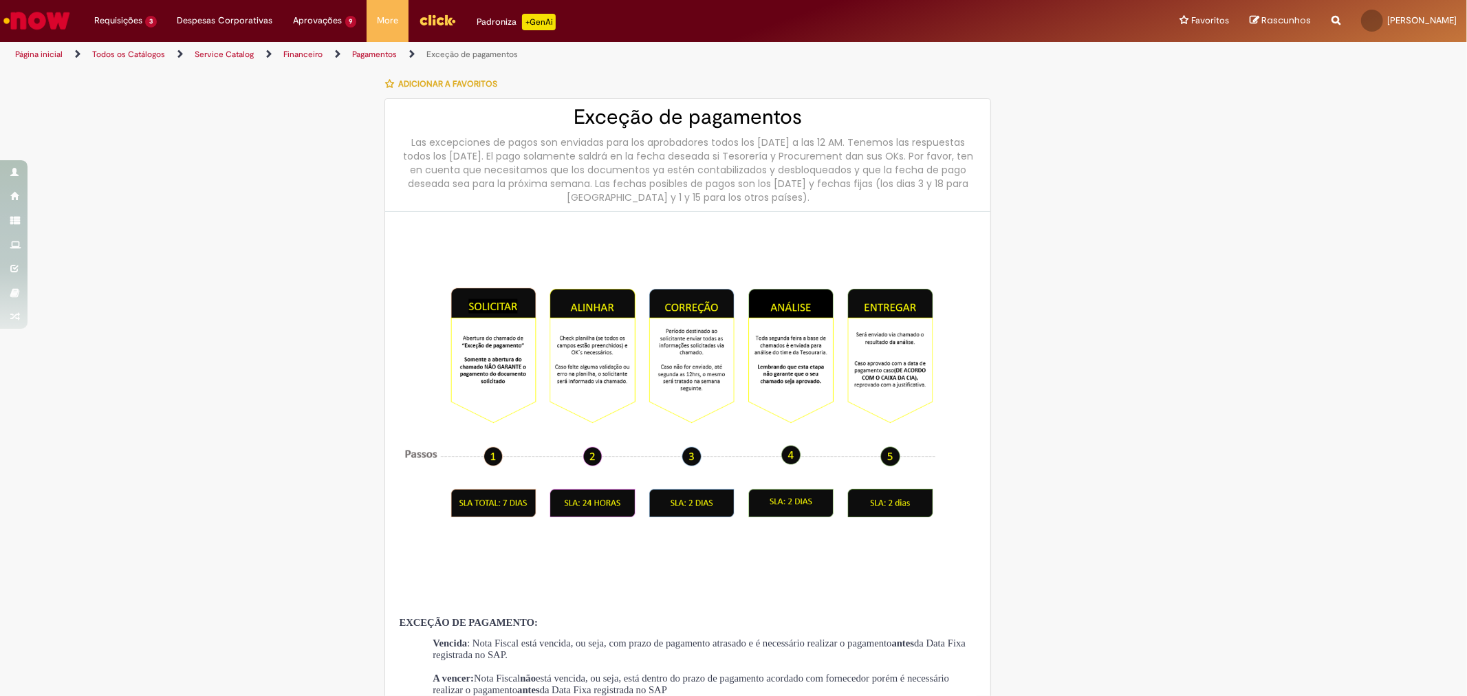
type input "**********"
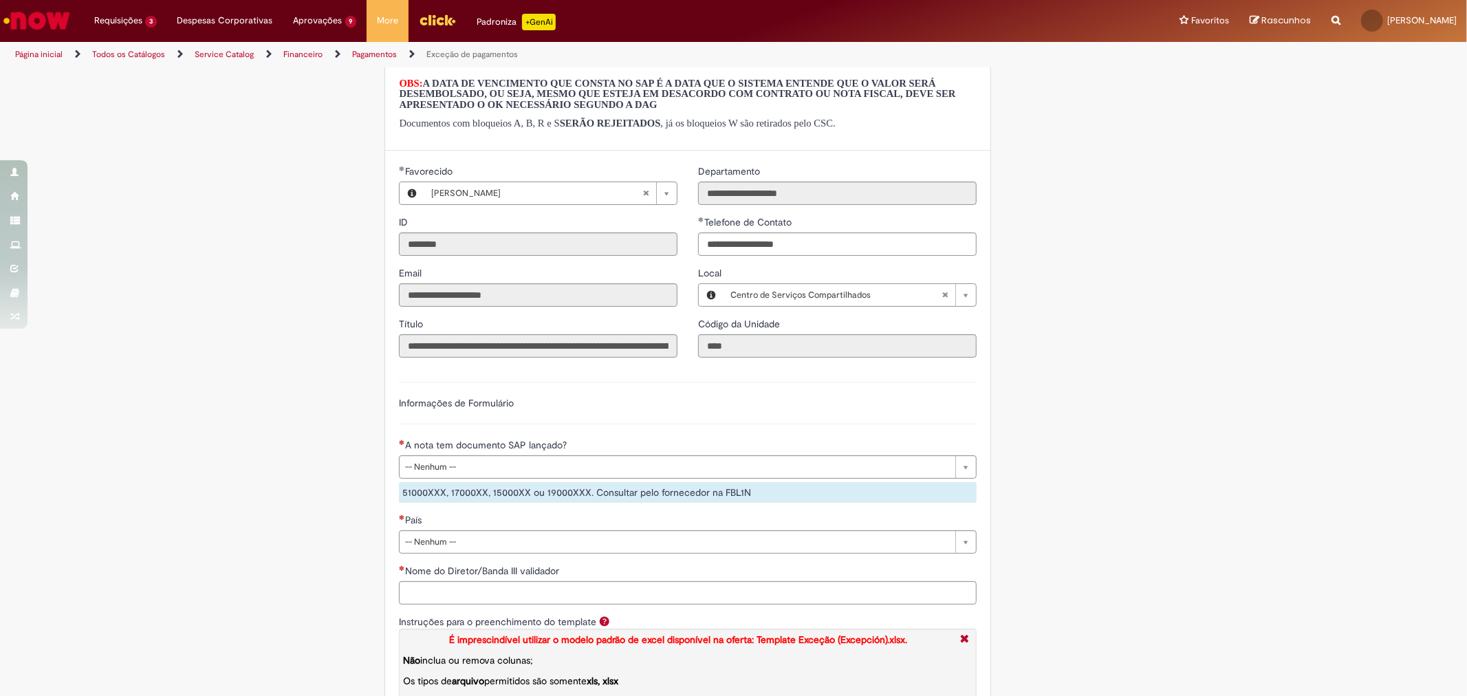
scroll to position [1495, 0]
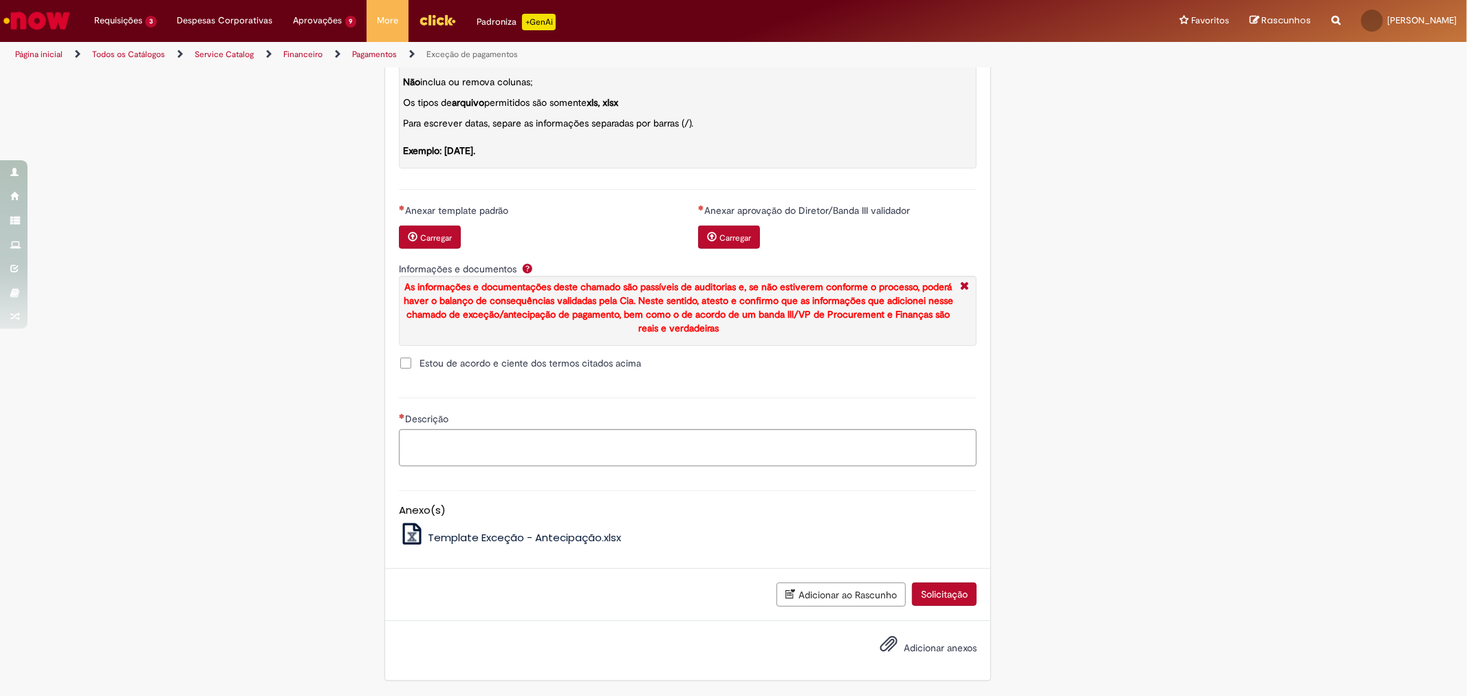
click at [433, 243] on button "Carregar" at bounding box center [430, 237] width 62 height 23
